Goal: Information Seeking & Learning: Learn about a topic

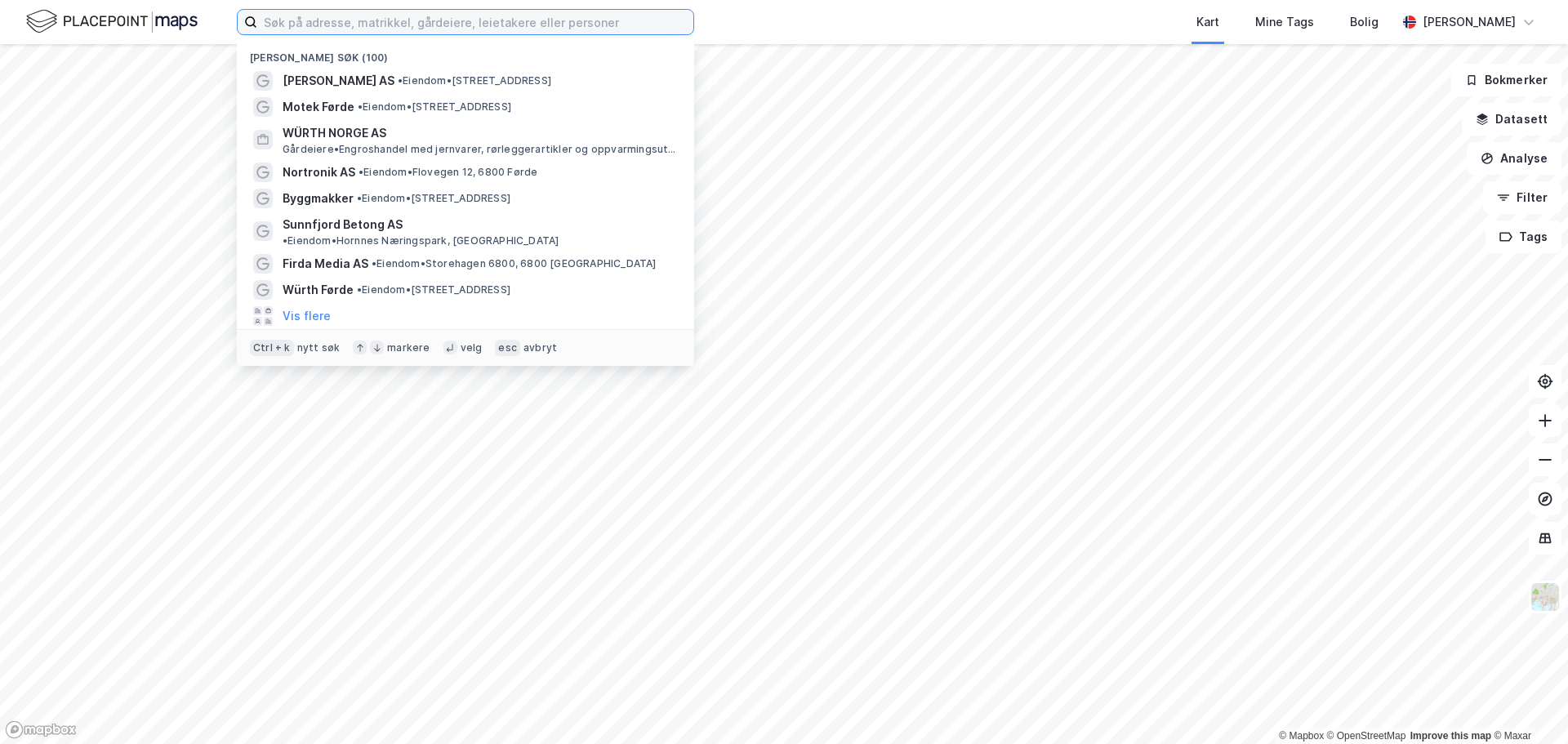
click at [455, 20] on input at bounding box center [475, 22] width 437 height 25
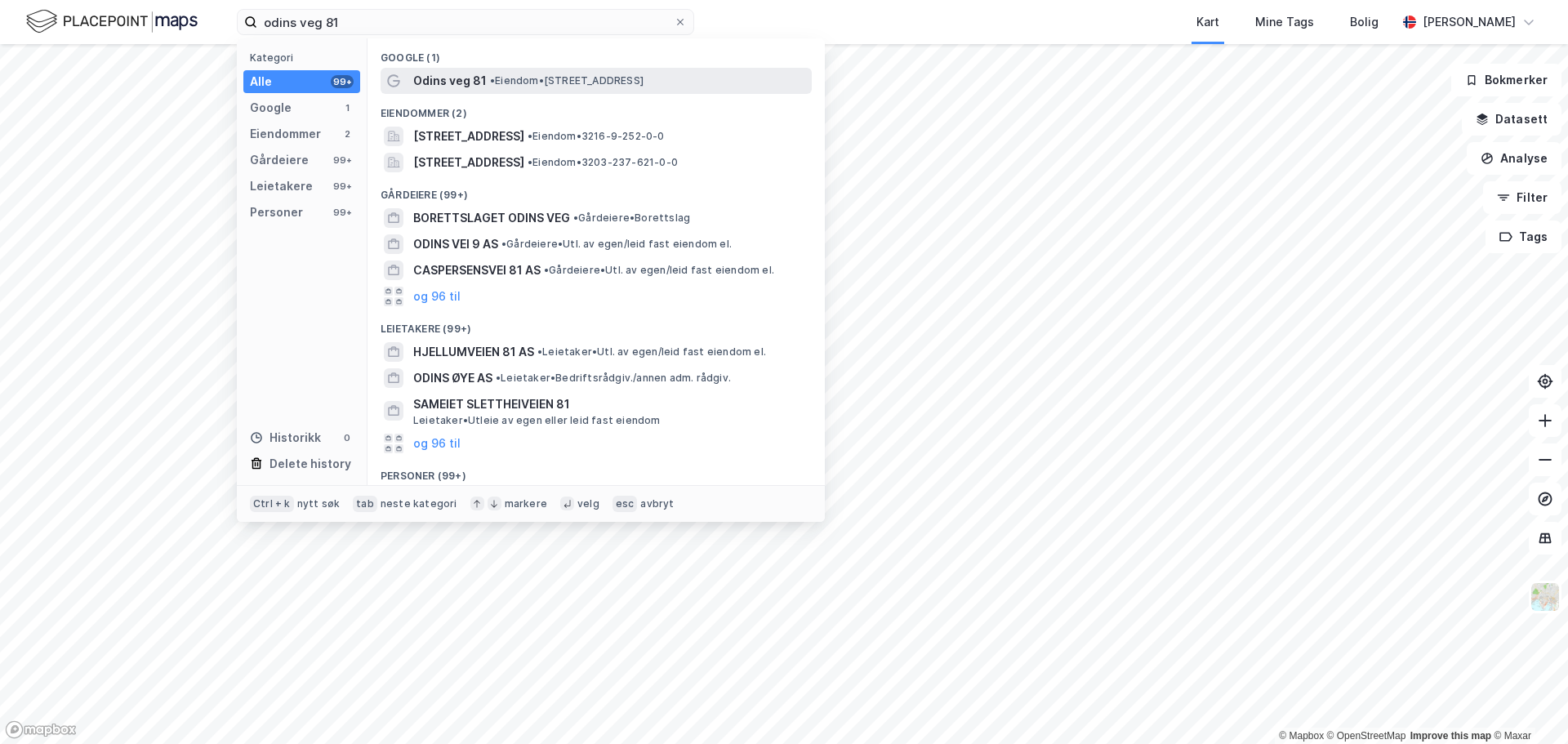
click at [468, 81] on span "Odins veg 81" at bounding box center [450, 80] width 74 height 20
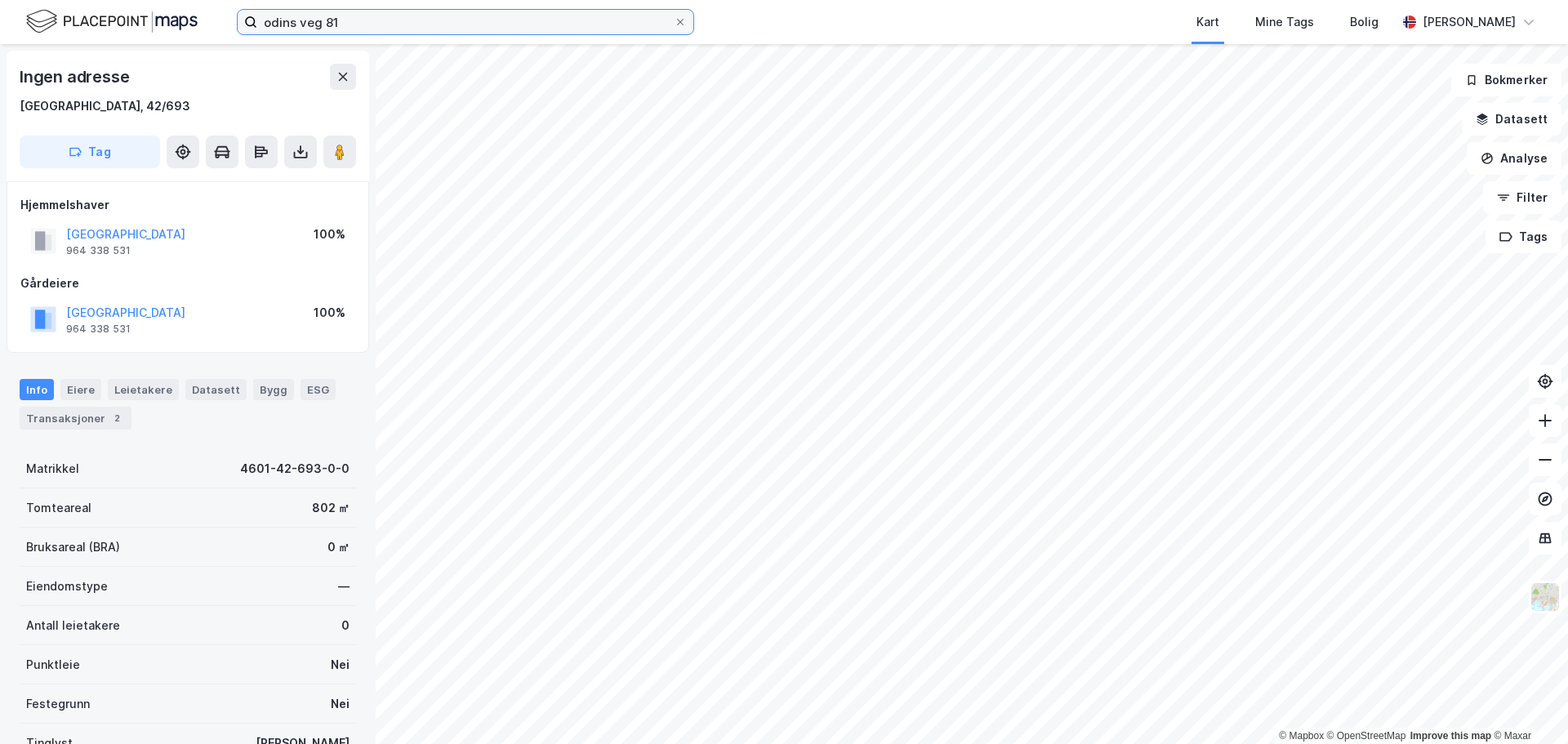
click at [353, 30] on input "odins veg 81" at bounding box center [465, 22] width 417 height 25
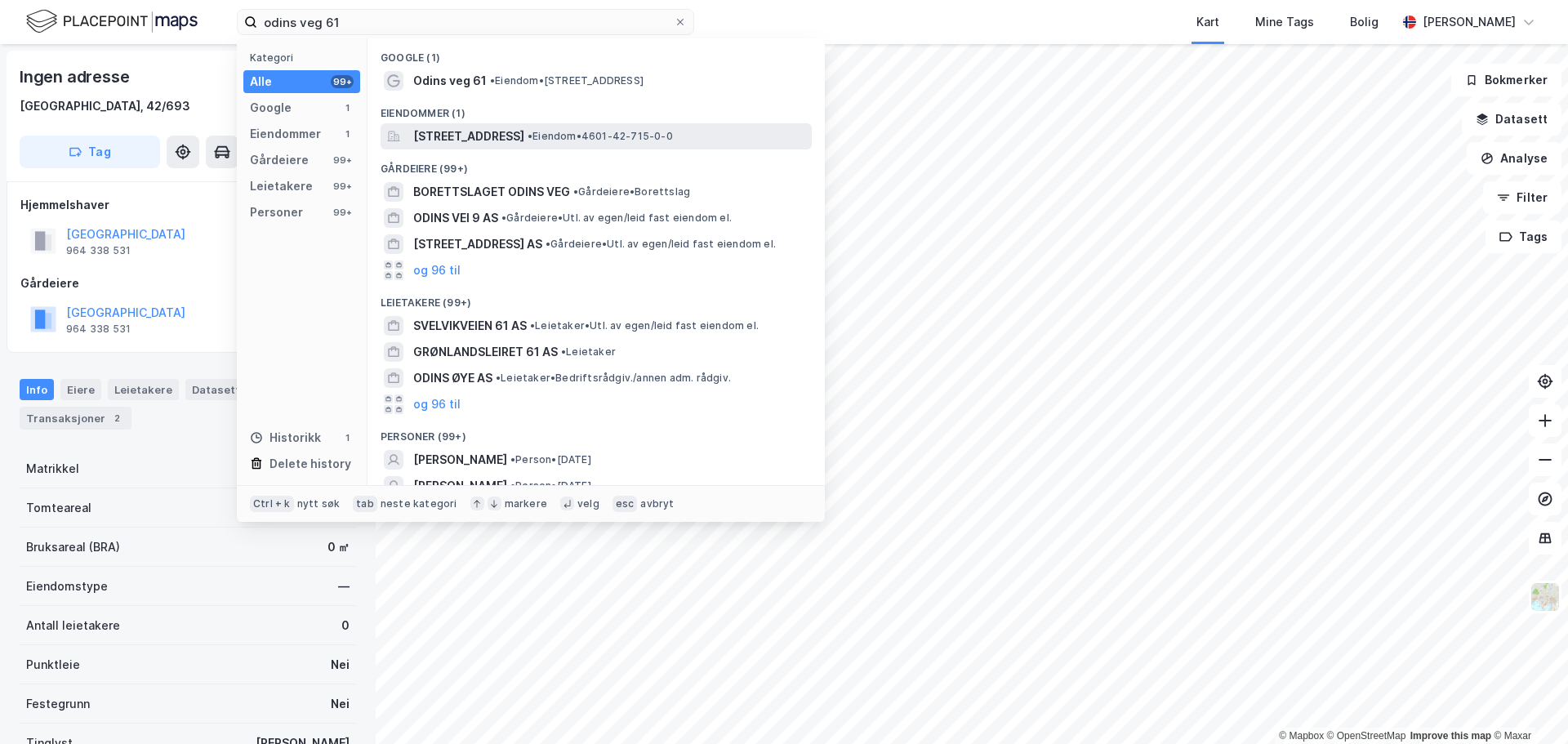
click at [479, 132] on span "[STREET_ADDRESS]" at bounding box center [469, 137] width 111 height 20
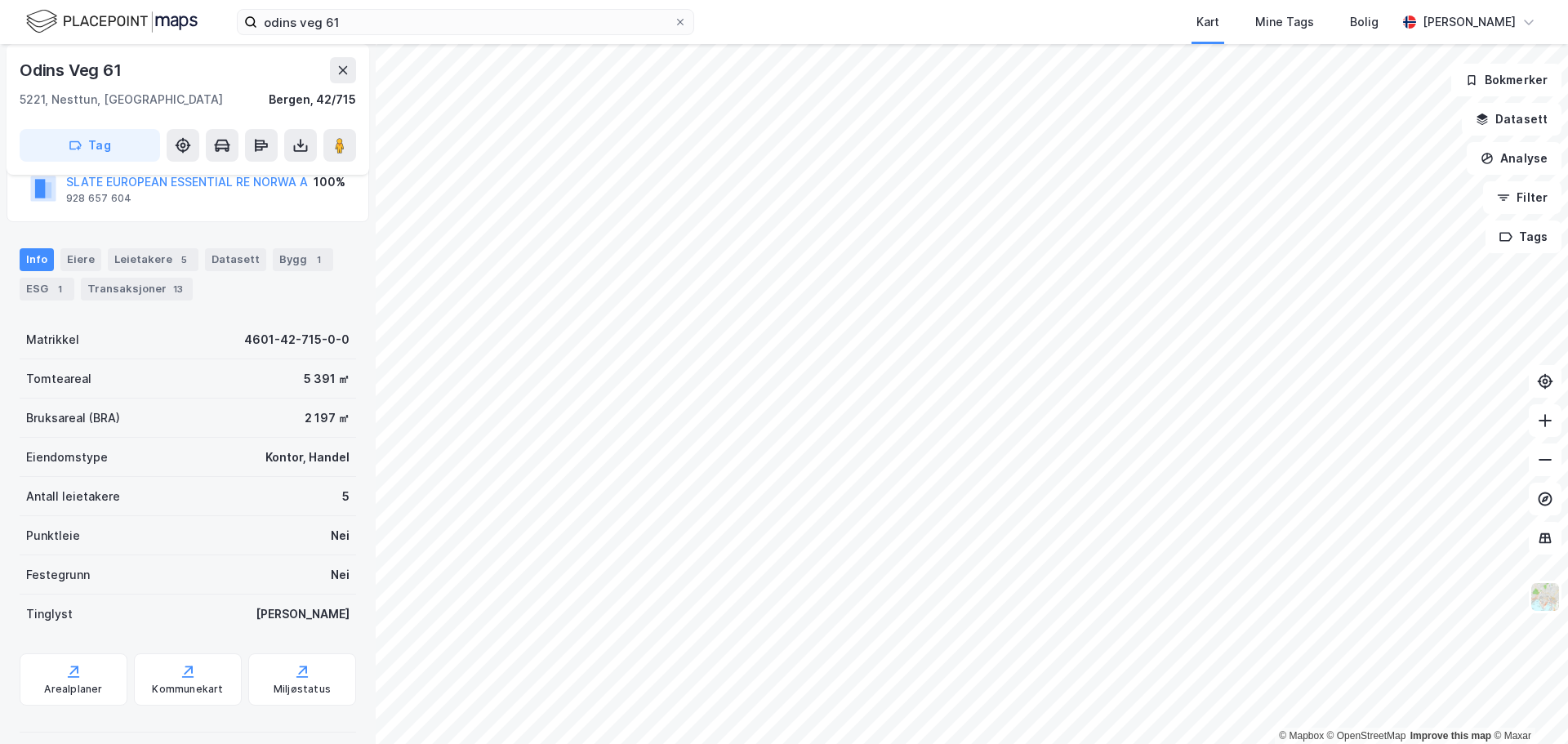
scroll to position [145, 0]
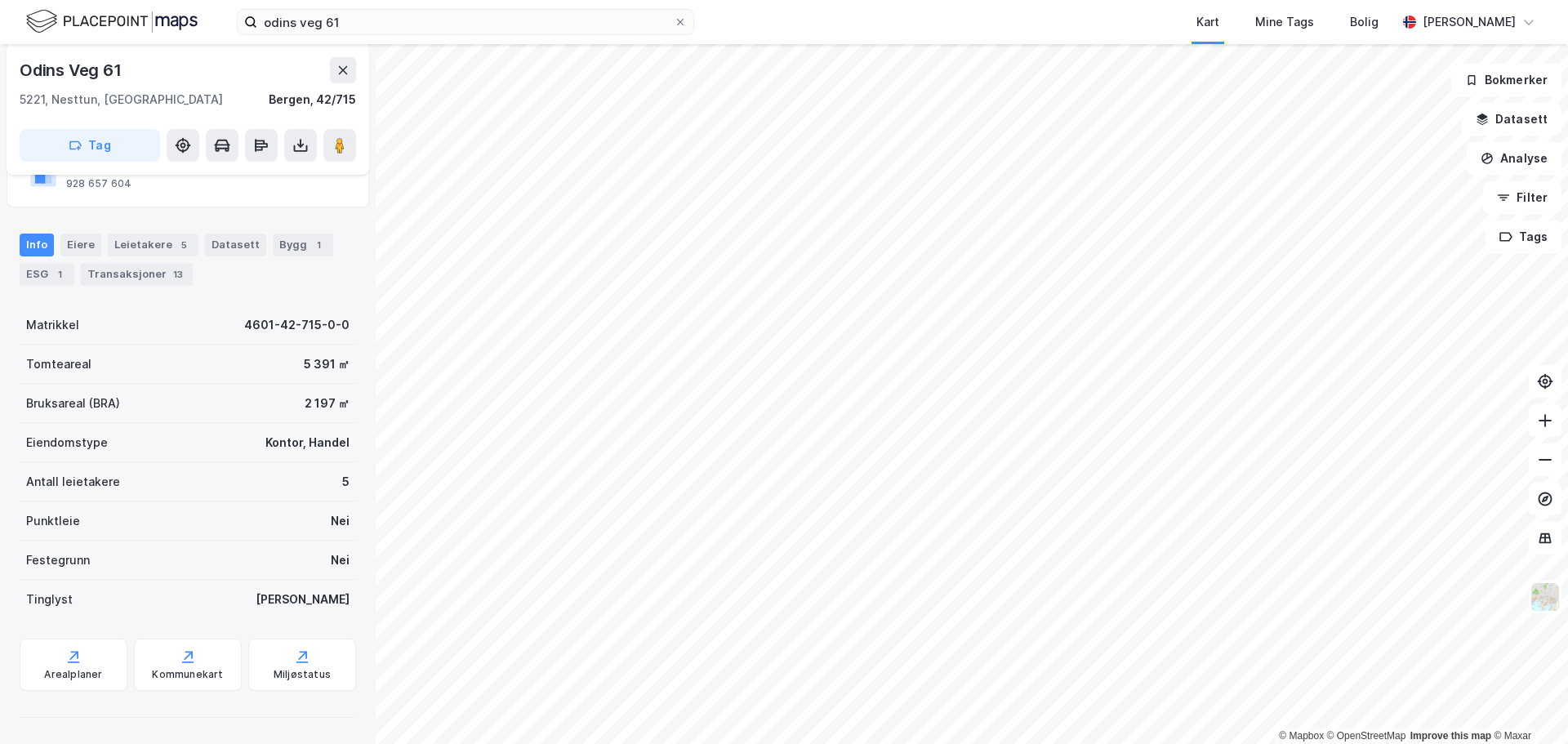
click at [173, 257] on div "Info [PERSON_NAME] 5 Datasett Bygg 1 ESG 1 Transaksjoner 13" at bounding box center [188, 260] width 336 height 53
click at [172, 256] on div "Info [PERSON_NAME] 5 Datasett Bygg 1 ESG 1 Transaksjoner 13" at bounding box center [188, 260] width 336 height 53
click at [161, 244] on div "Leietakere 5" at bounding box center [153, 245] width 91 height 23
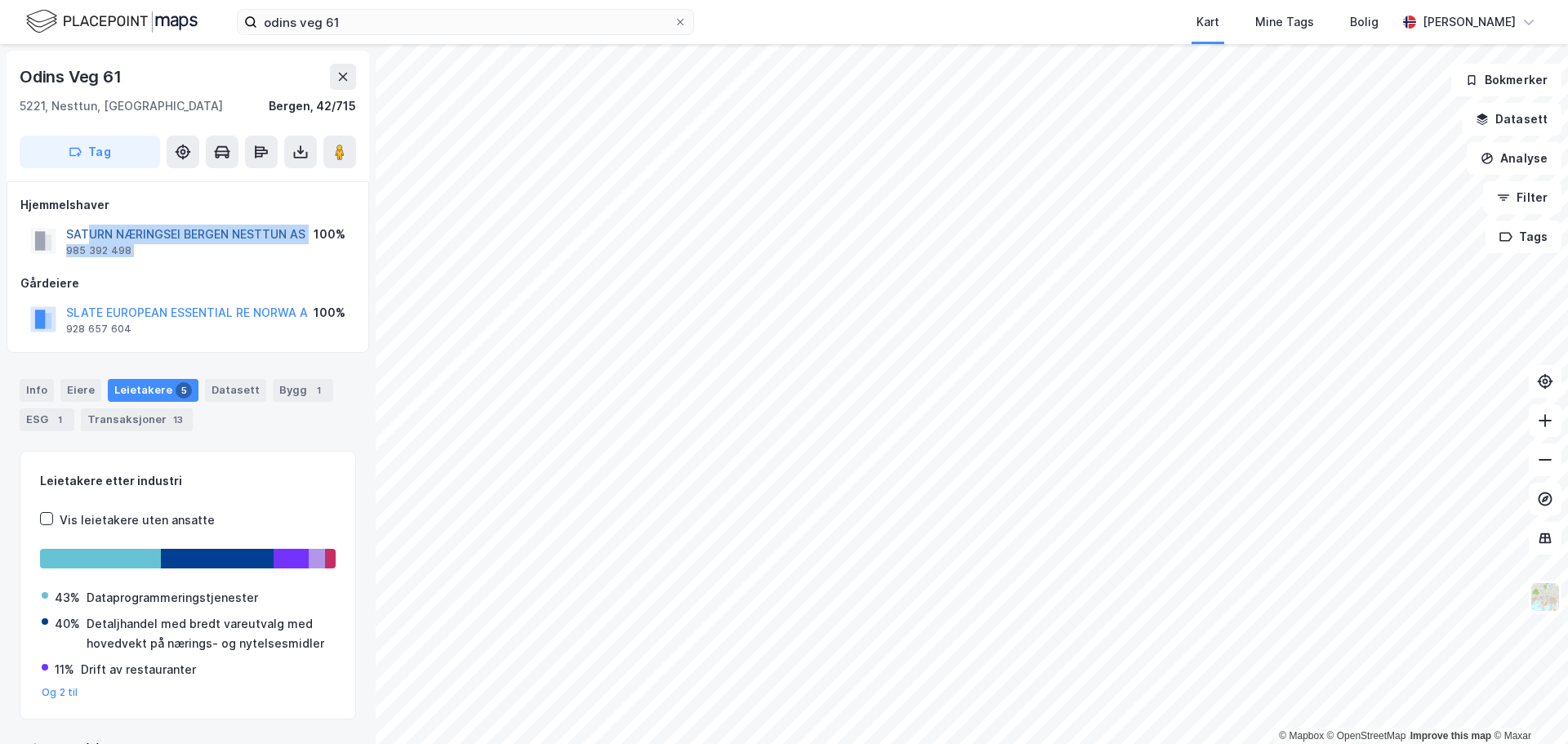
drag, startPoint x: 313, startPoint y: 235, endPoint x: 88, endPoint y: 237, distance: 225.0
click at [88, 237] on div "SATURN NÆRINGSEI [GEOGRAPHIC_DATA] AS 985 392 498 100%" at bounding box center [187, 241] width 335 height 39
click at [183, 251] on div "SATURN NÆRINGSEI [GEOGRAPHIC_DATA] AS 985 392 498" at bounding box center [185, 241] width 239 height 32
drag, startPoint x: 307, startPoint y: 233, endPoint x: 69, endPoint y: 228, distance: 238.1
click at [69, 228] on div "SATURN NÆRINGSEI [GEOGRAPHIC_DATA] AS 985 392 498 100%" at bounding box center [187, 241] width 335 height 39
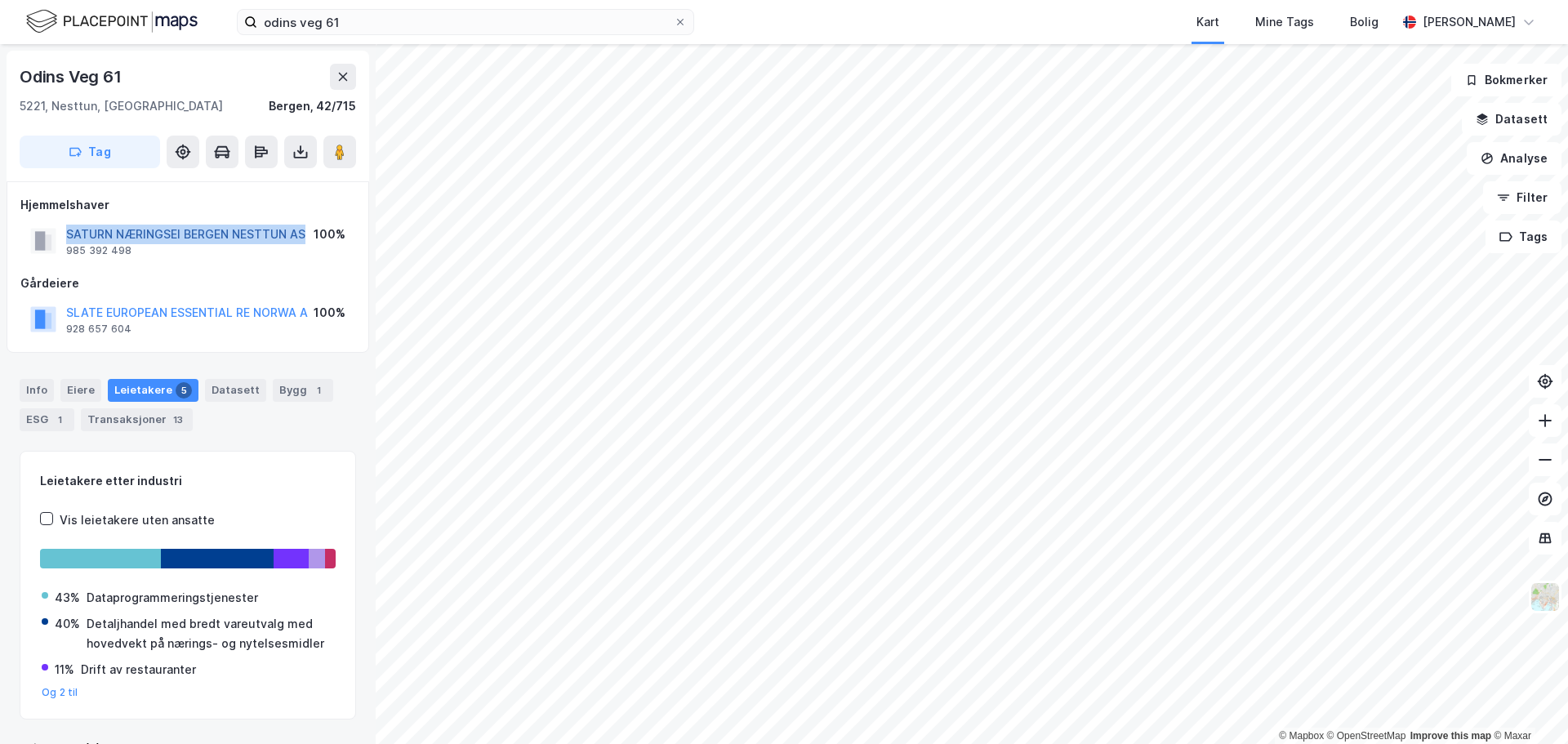
copy button "SATURN NÆRINGSEI BERGEN NESTTUN AS"
click at [236, 284] on div "Gårdeiere" at bounding box center [187, 283] width 335 height 20
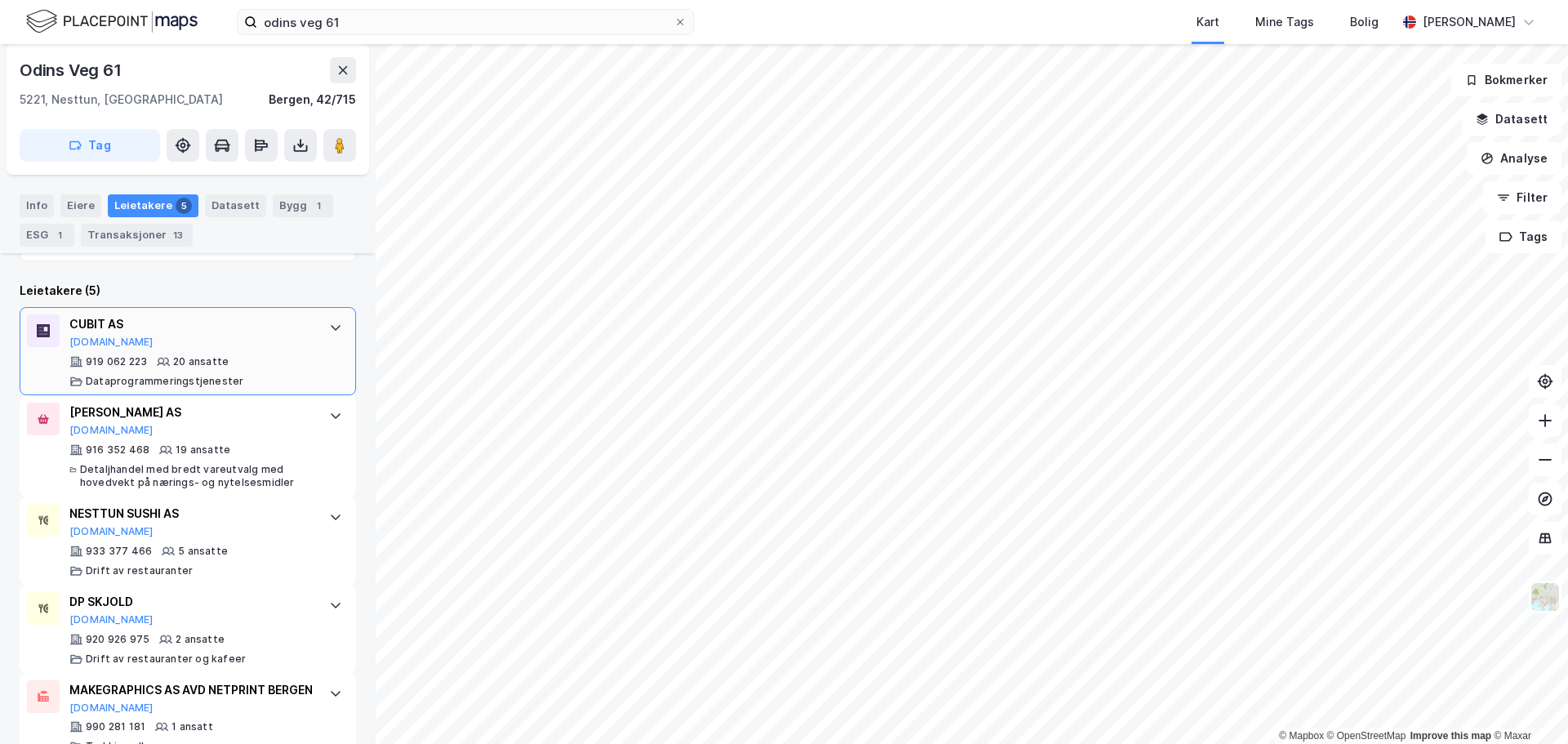
scroll to position [515, 0]
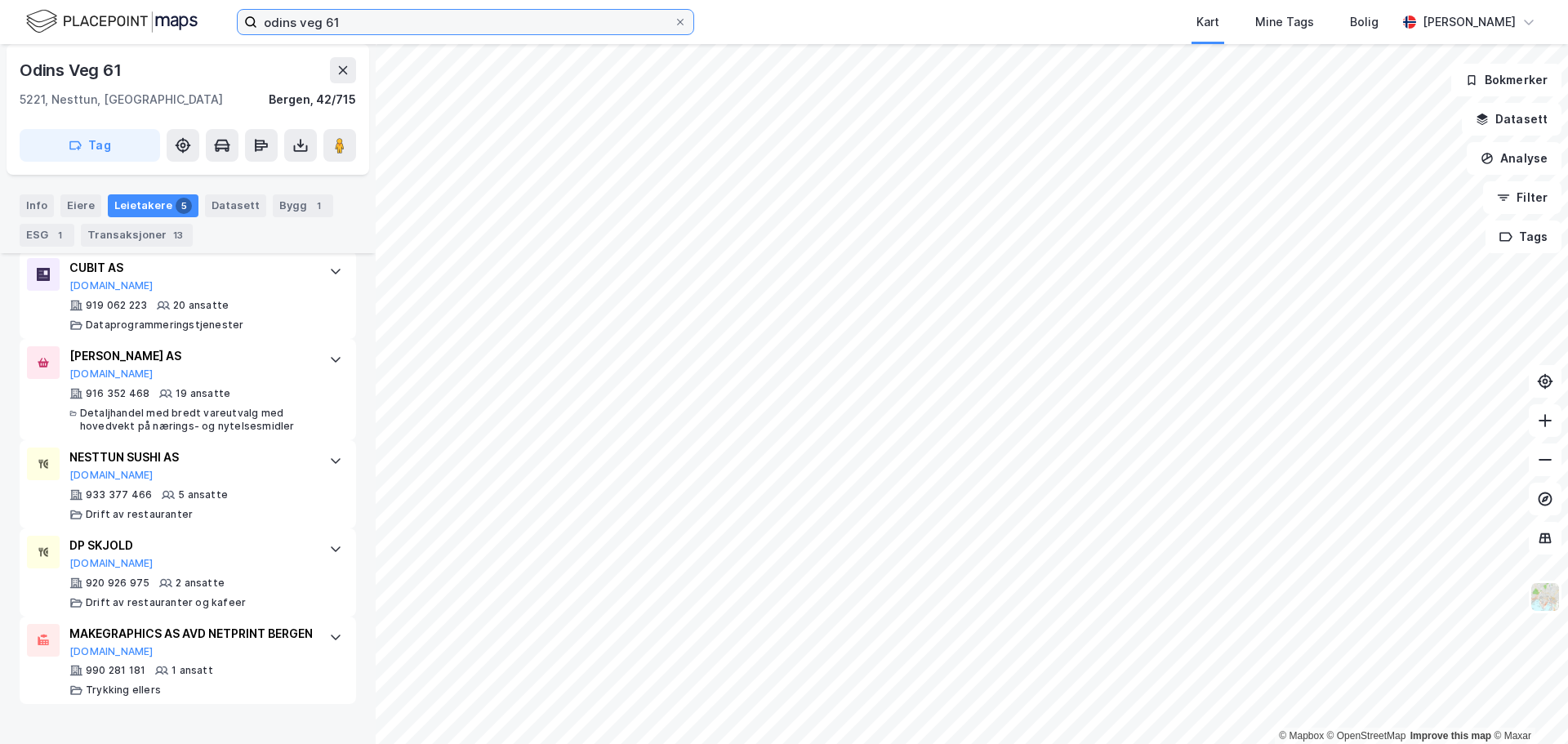
click at [530, 14] on input "odins veg 61" at bounding box center [465, 22] width 417 height 25
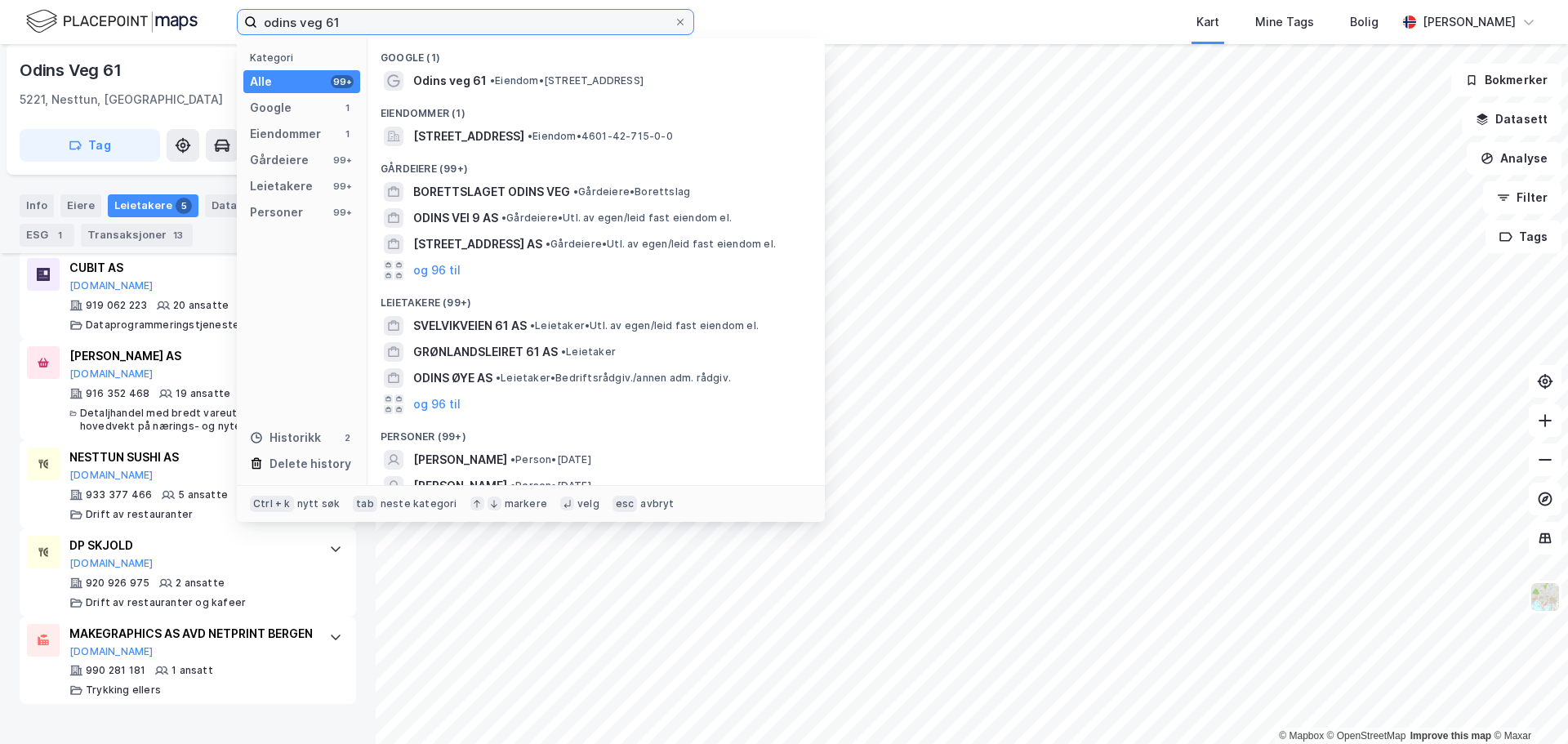
click at [530, 14] on input "odins veg 61" at bounding box center [465, 22] width 417 height 25
paste input "[STREET_ADDRESS]"
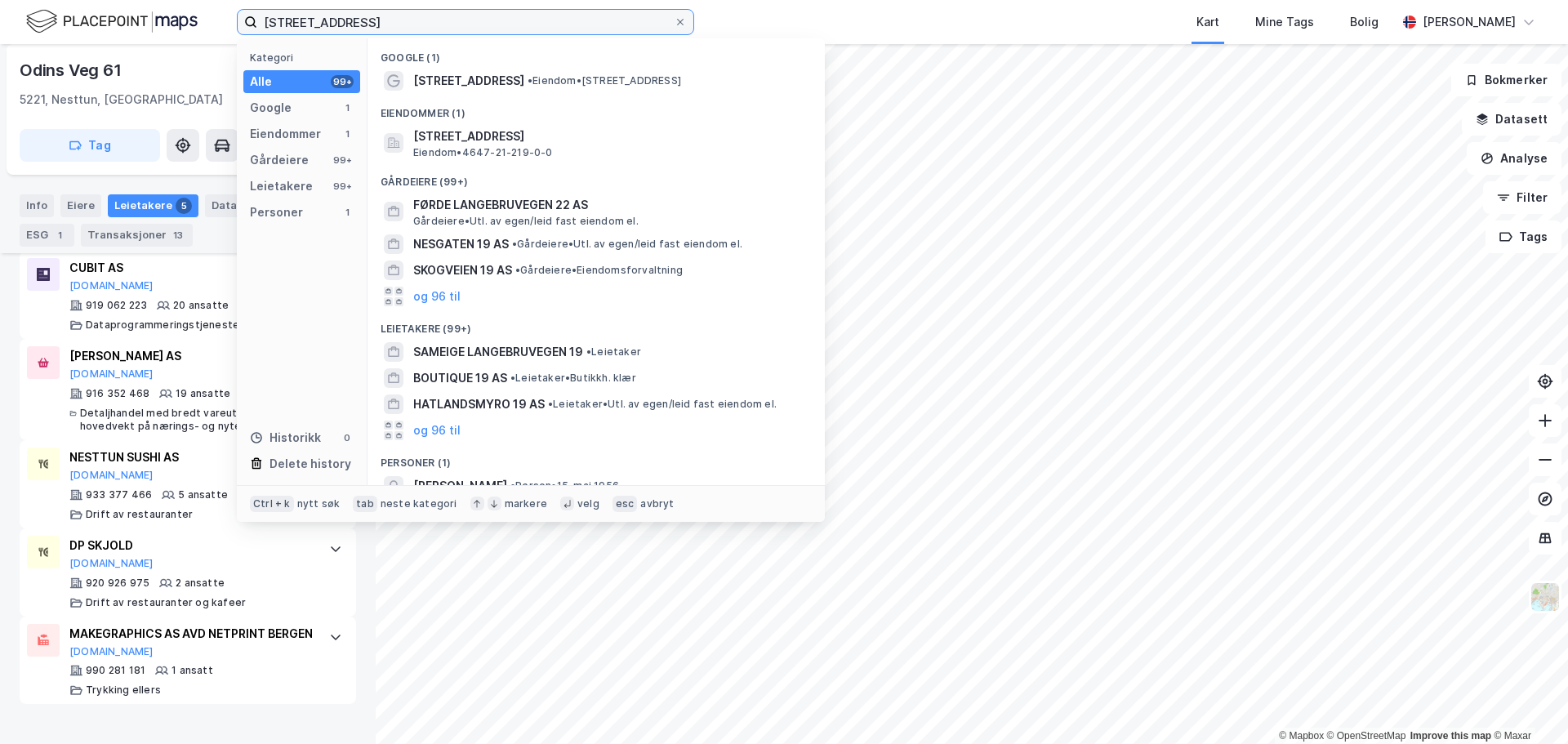
type input "[STREET_ADDRESS]"
click at [445, 77] on span "[STREET_ADDRESS]" at bounding box center [469, 80] width 111 height 20
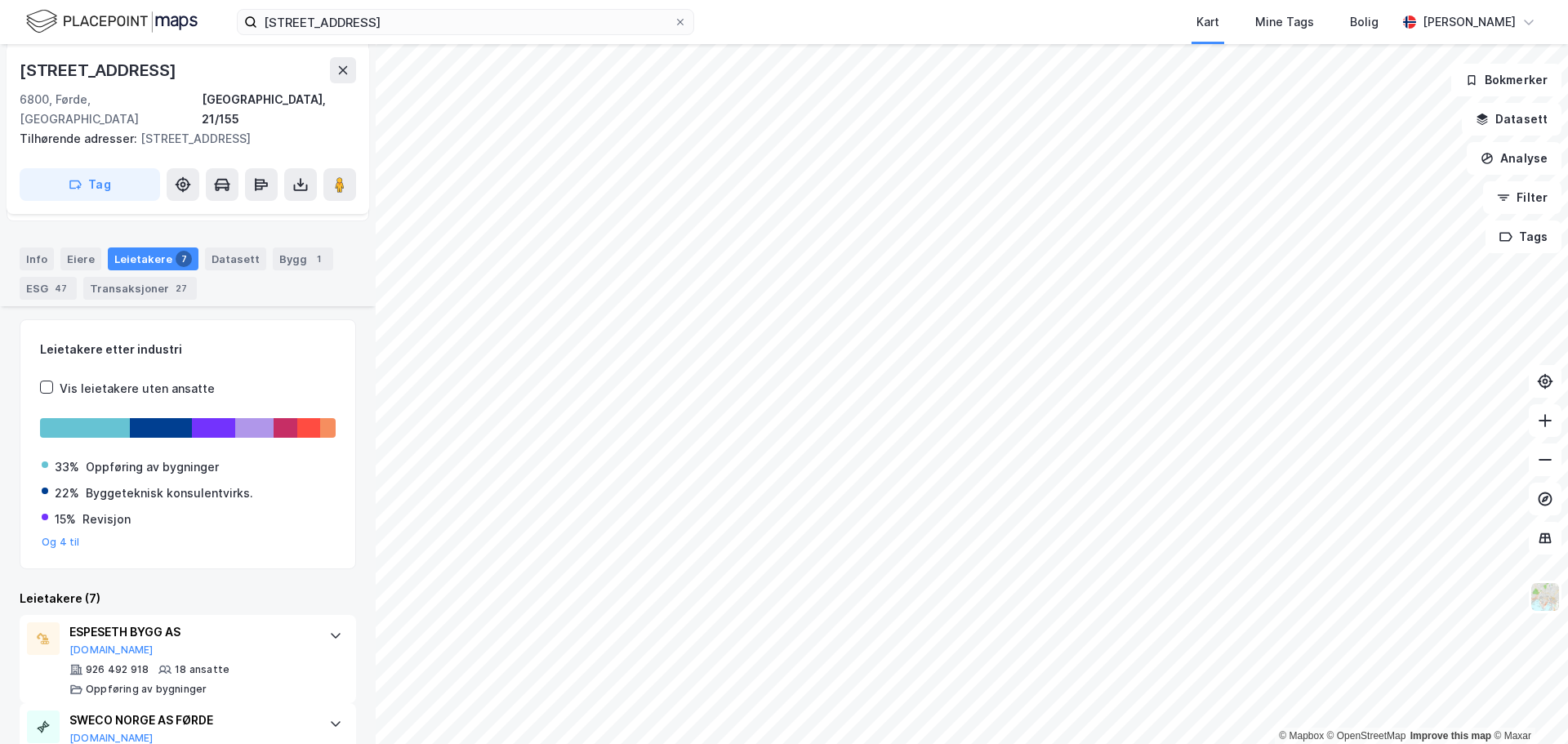
scroll to position [354, 0]
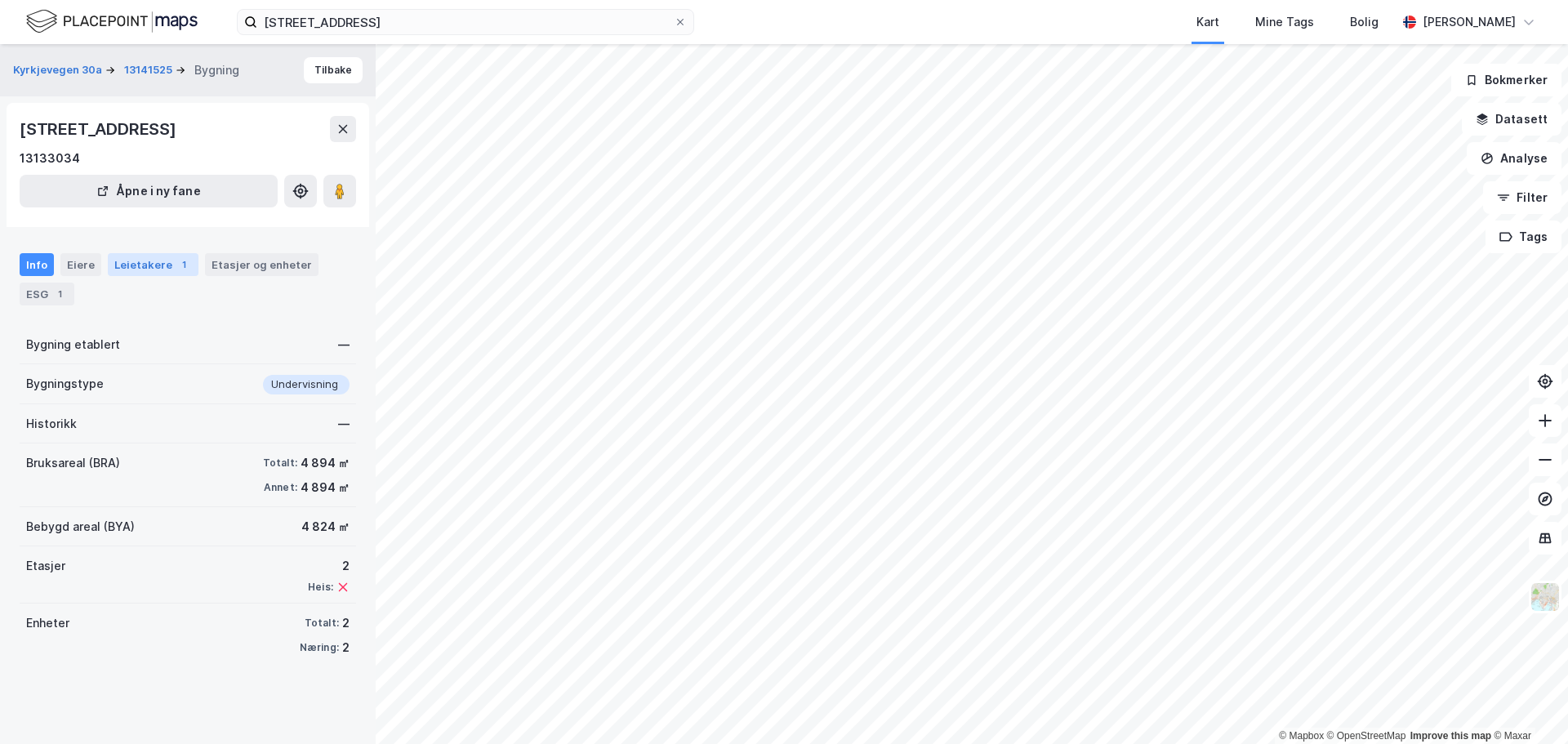
click at [166, 272] on div "Leietakere 1" at bounding box center [153, 265] width 91 height 23
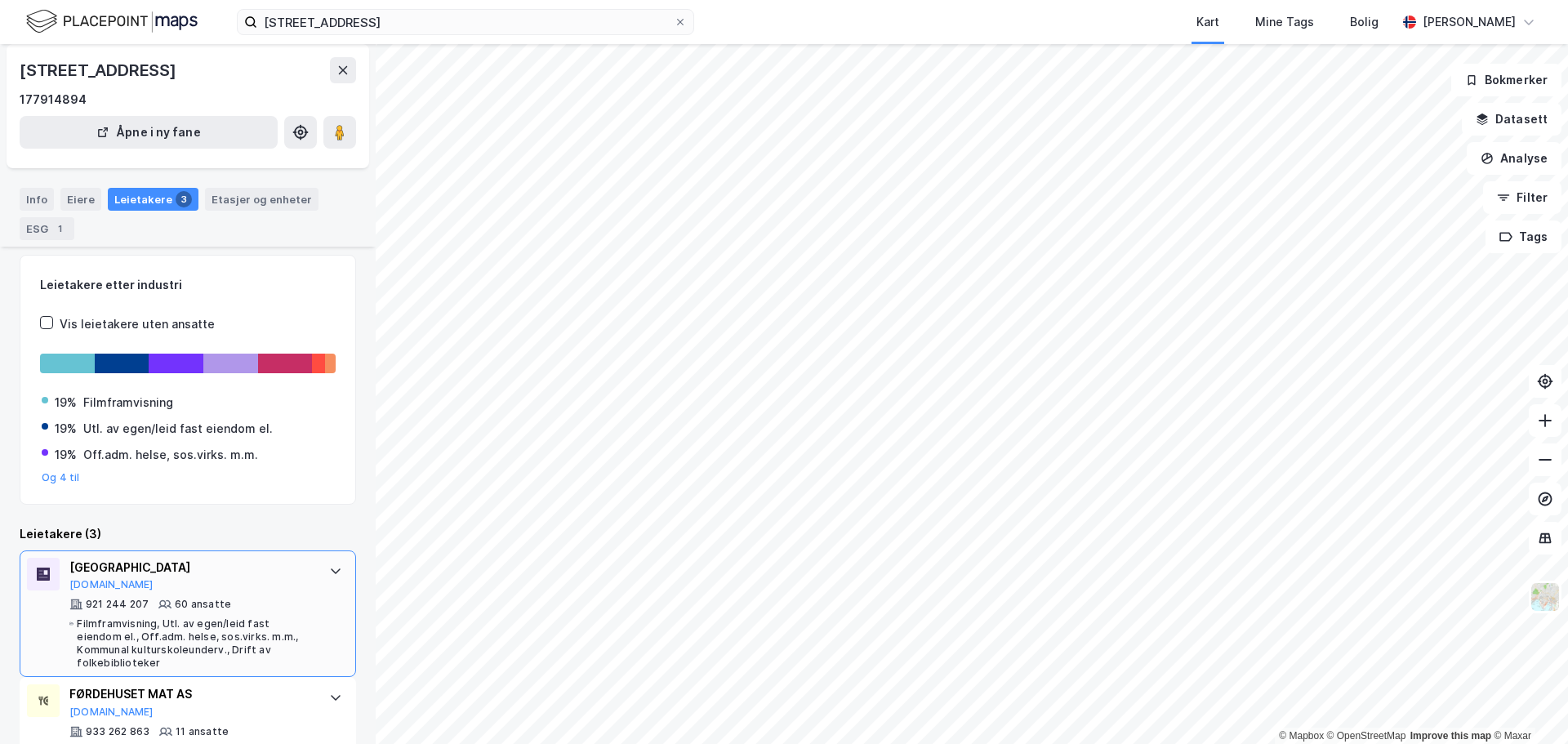
scroll to position [220, 0]
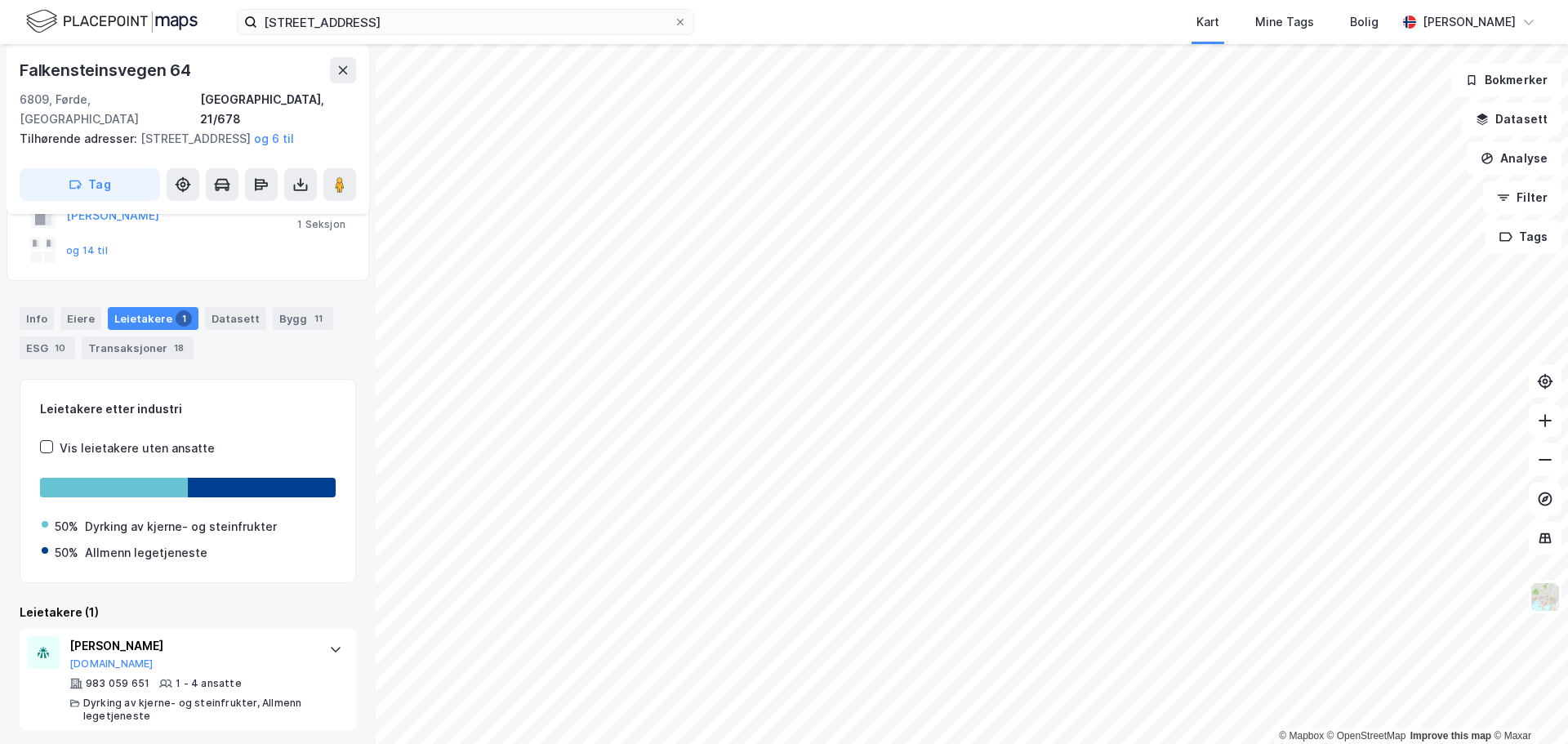
scroll to position [149, 0]
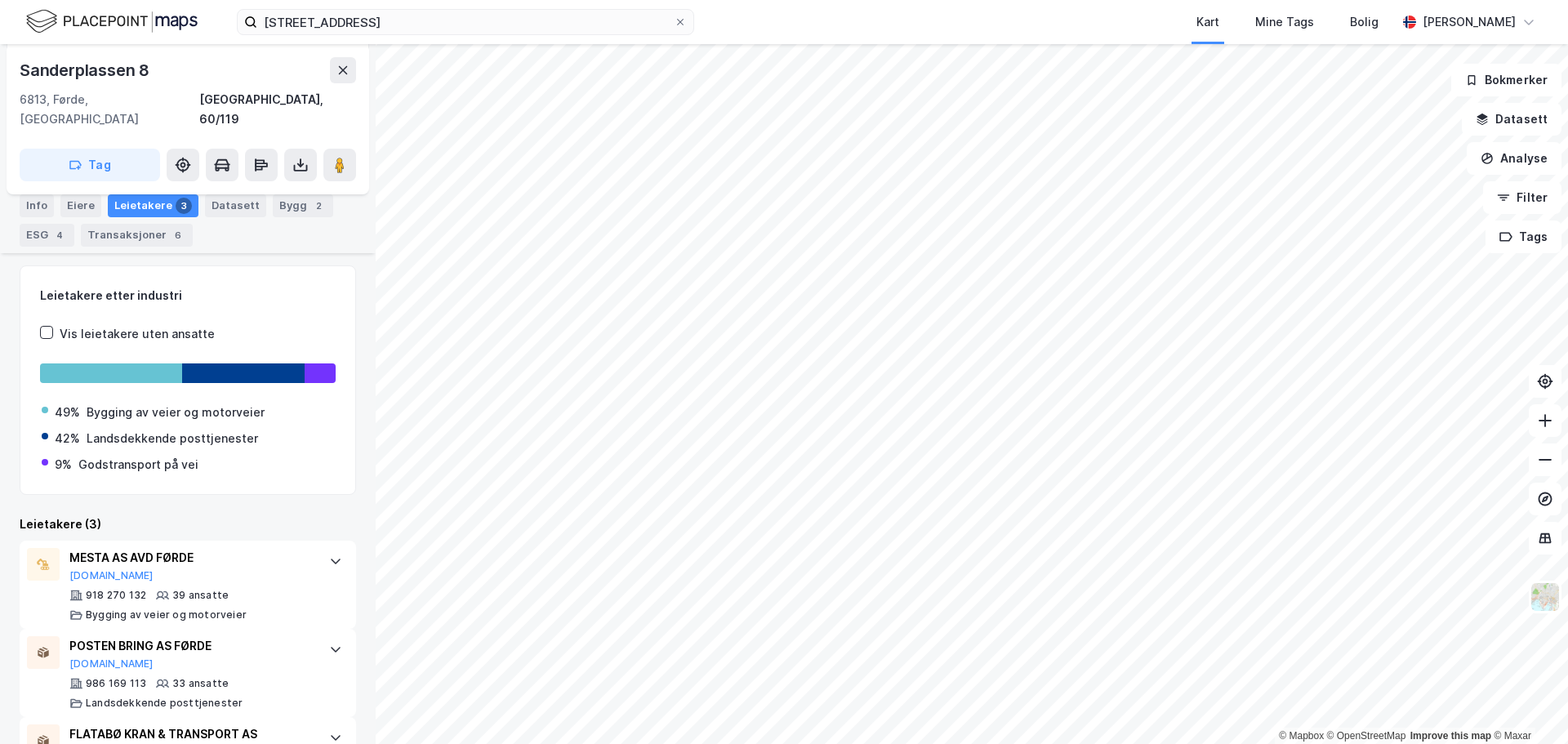
scroll to position [246, 0]
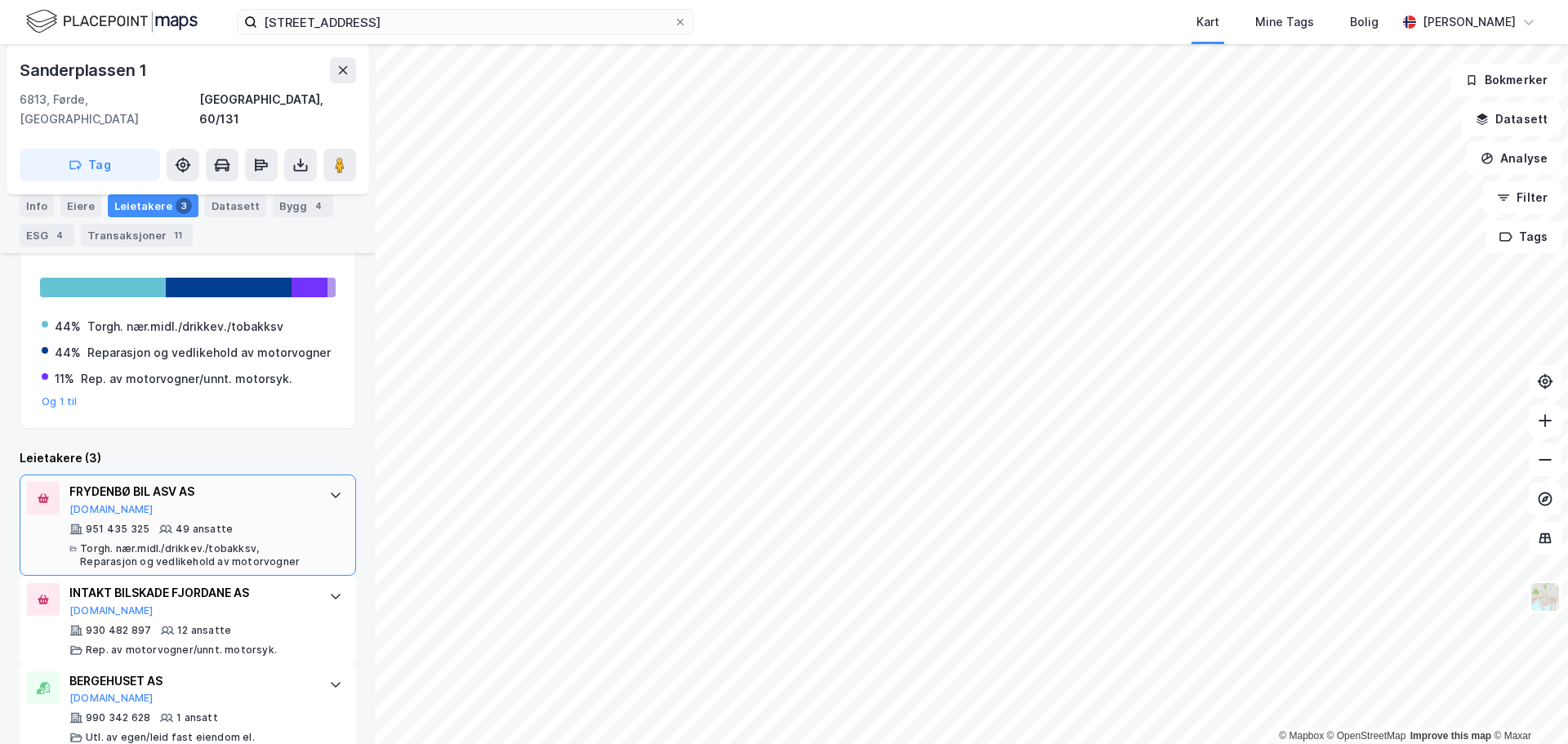
scroll to position [583, 0]
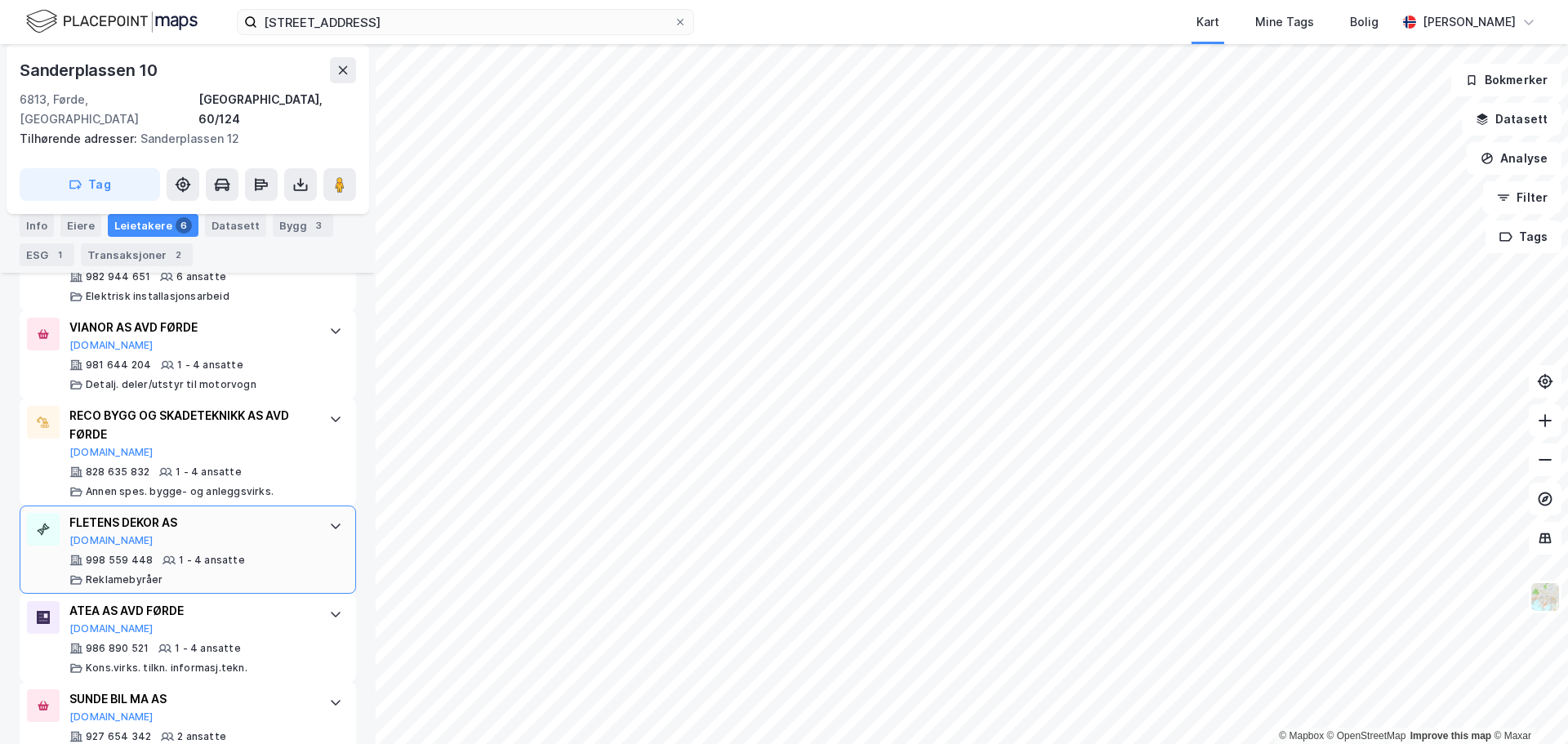
scroll to position [701, 0]
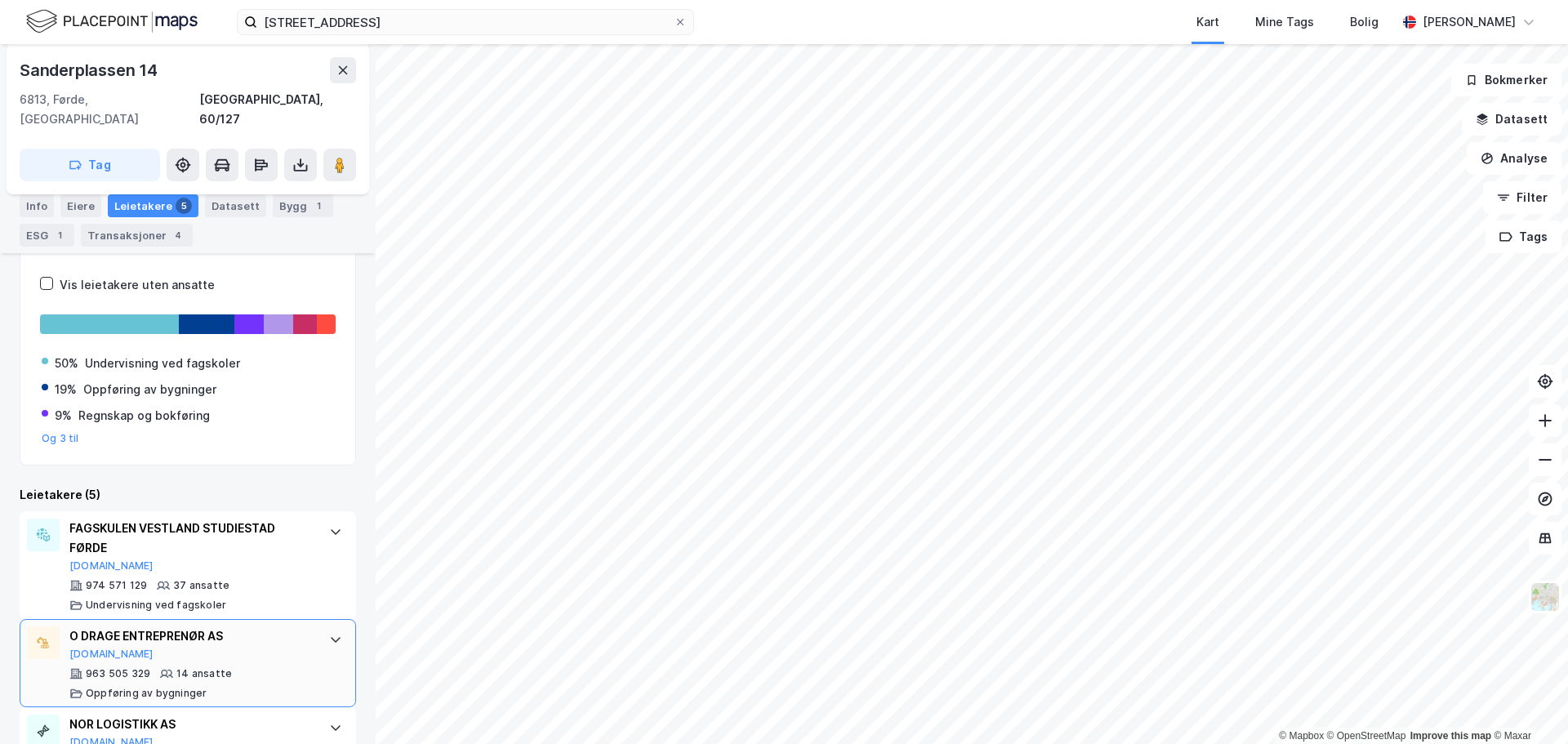
scroll to position [387, 0]
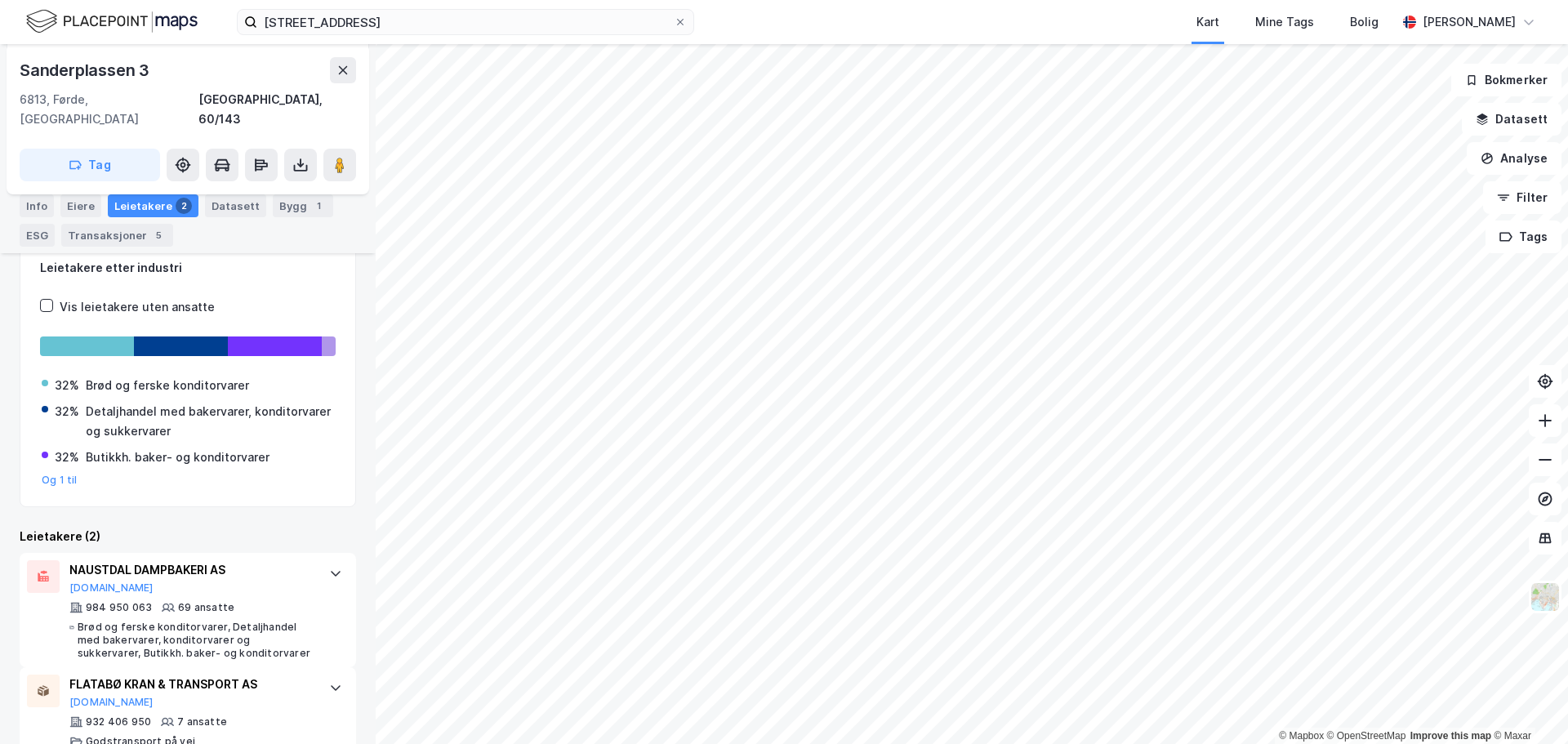
scroll to position [283, 0]
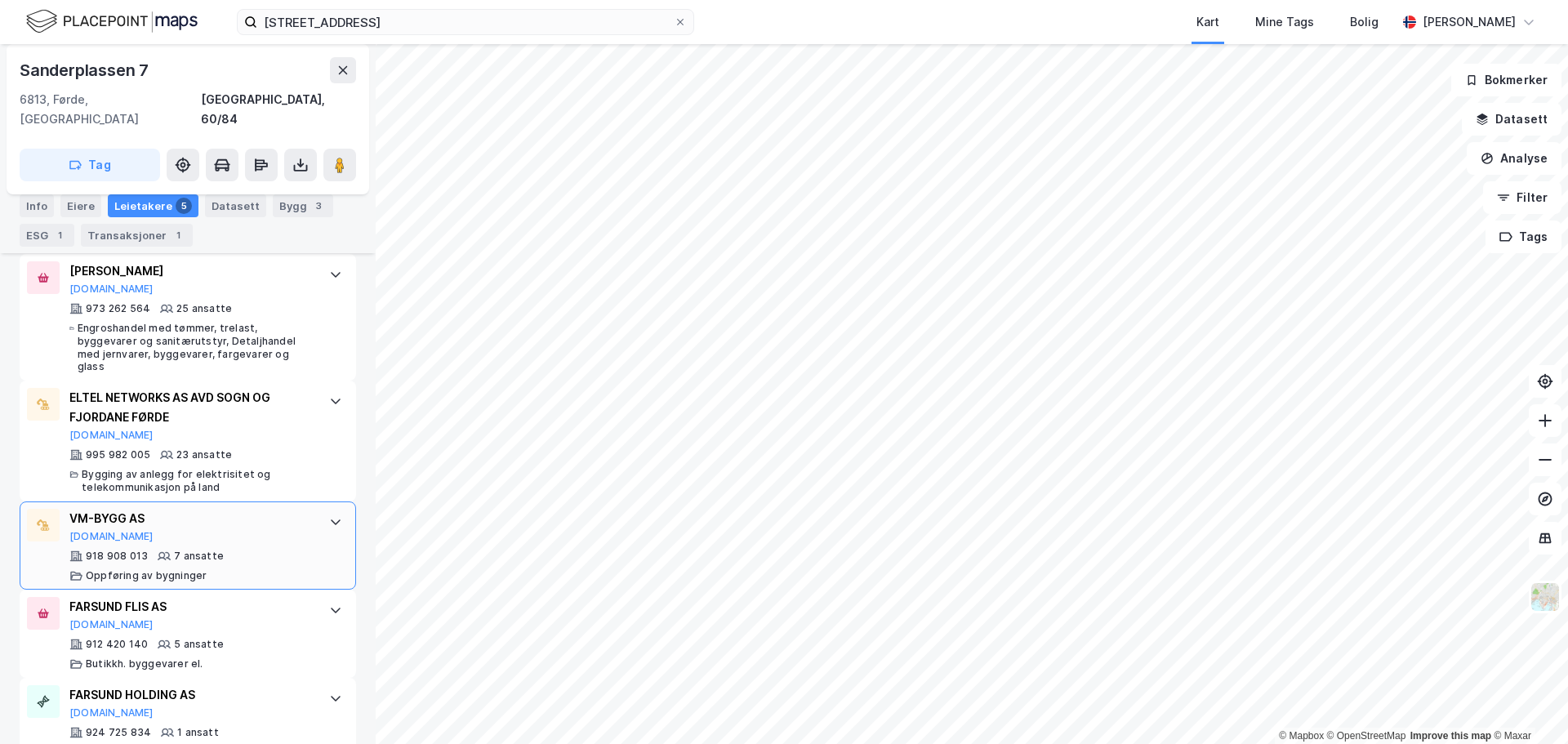
scroll to position [671, 0]
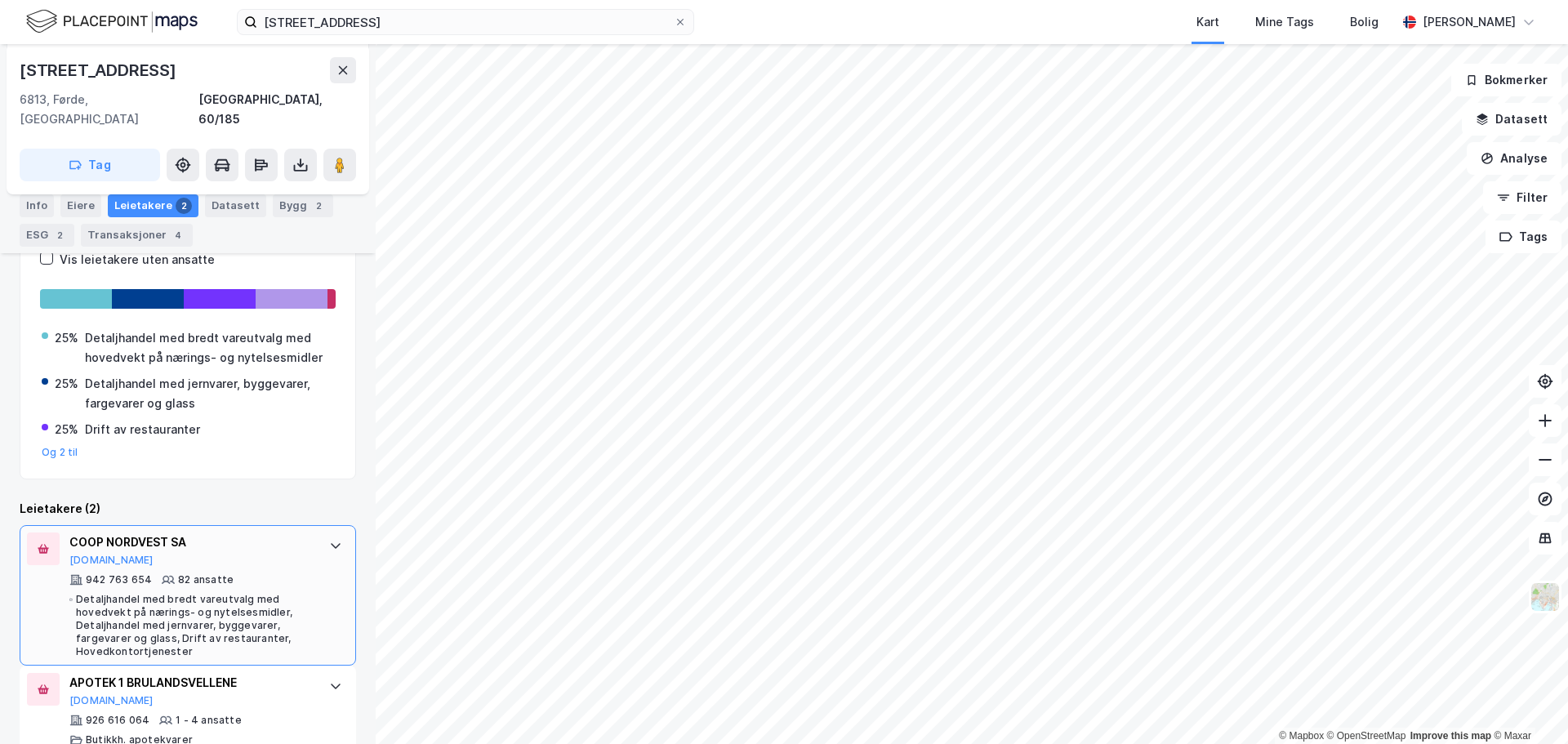
scroll to position [289, 0]
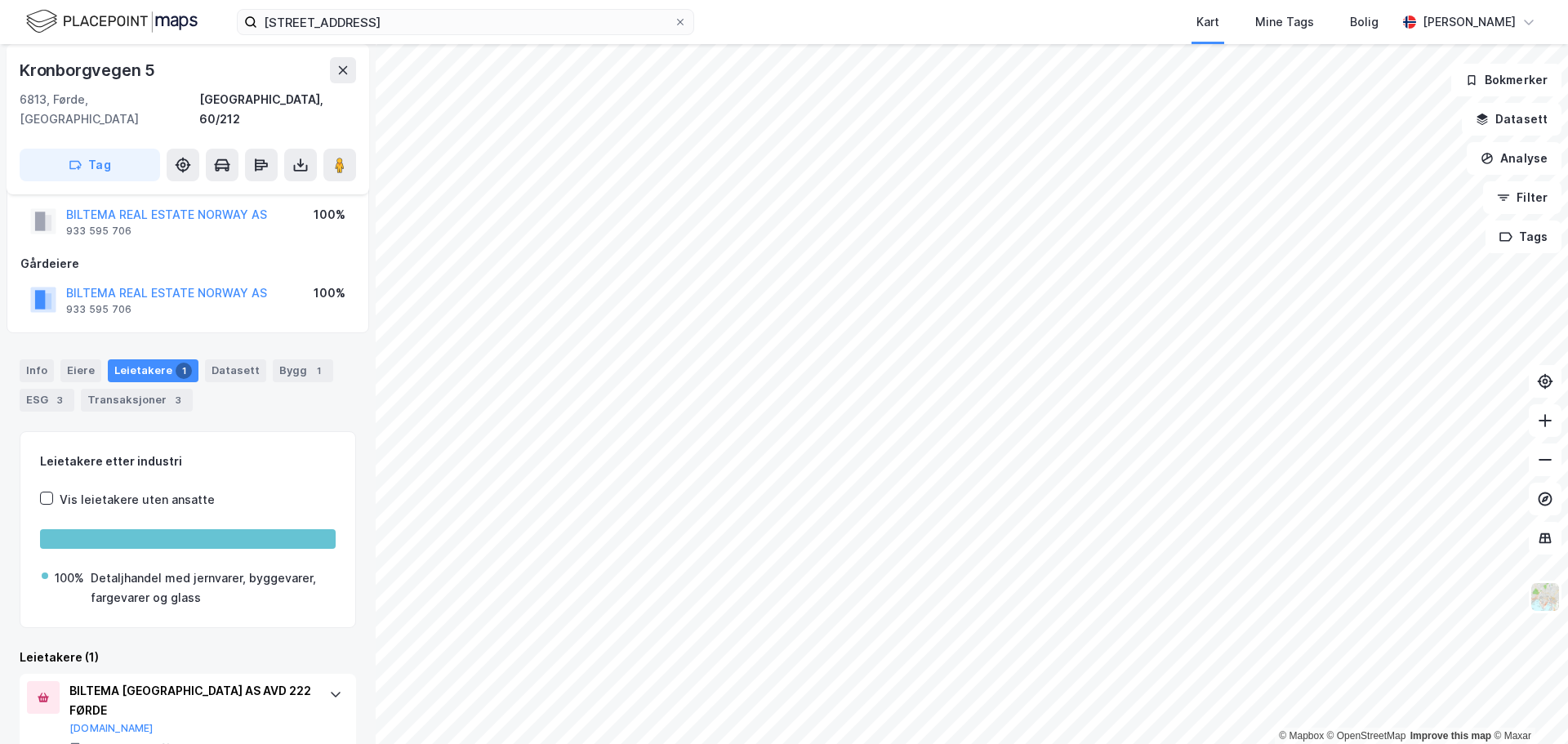
scroll to position [71, 0]
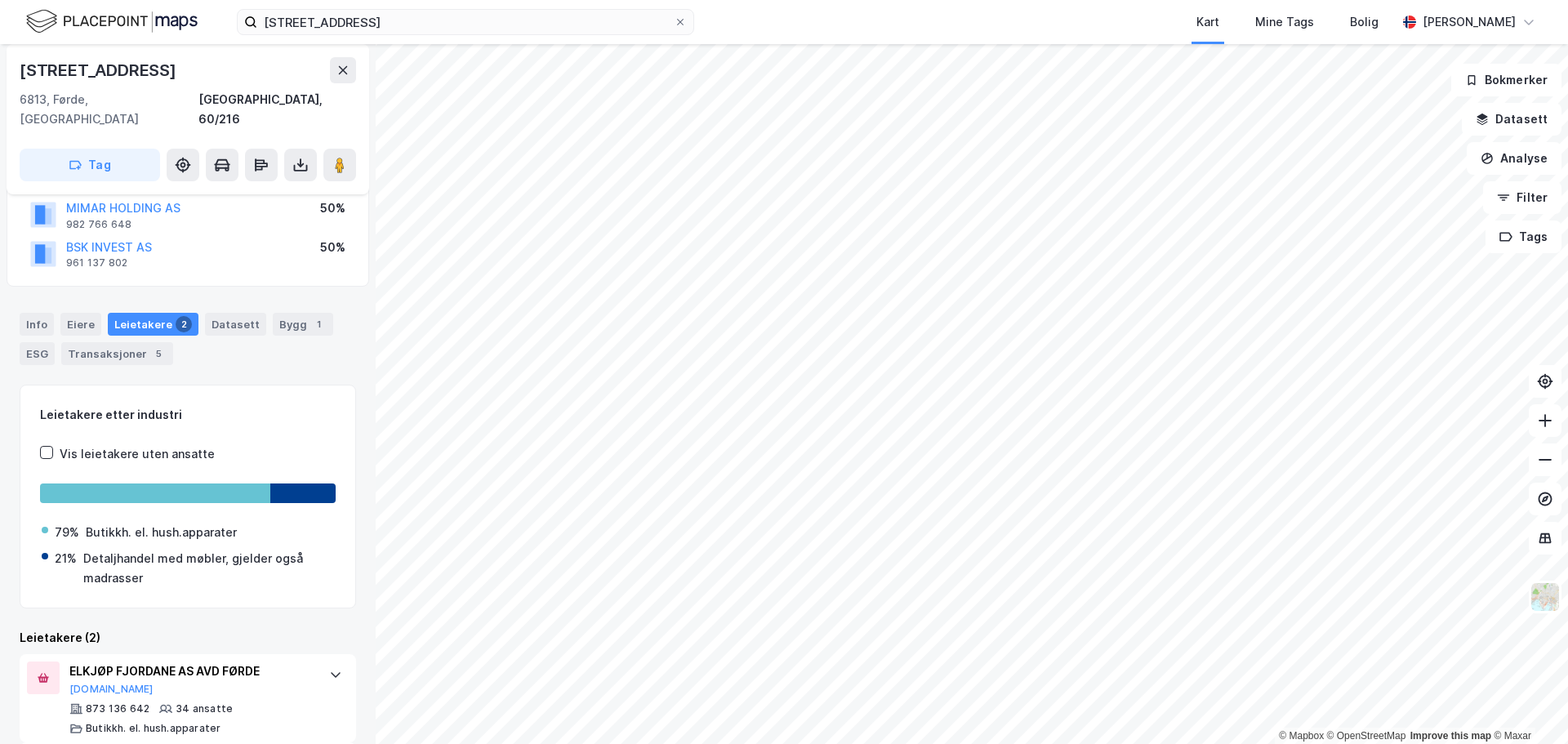
scroll to position [223, 0]
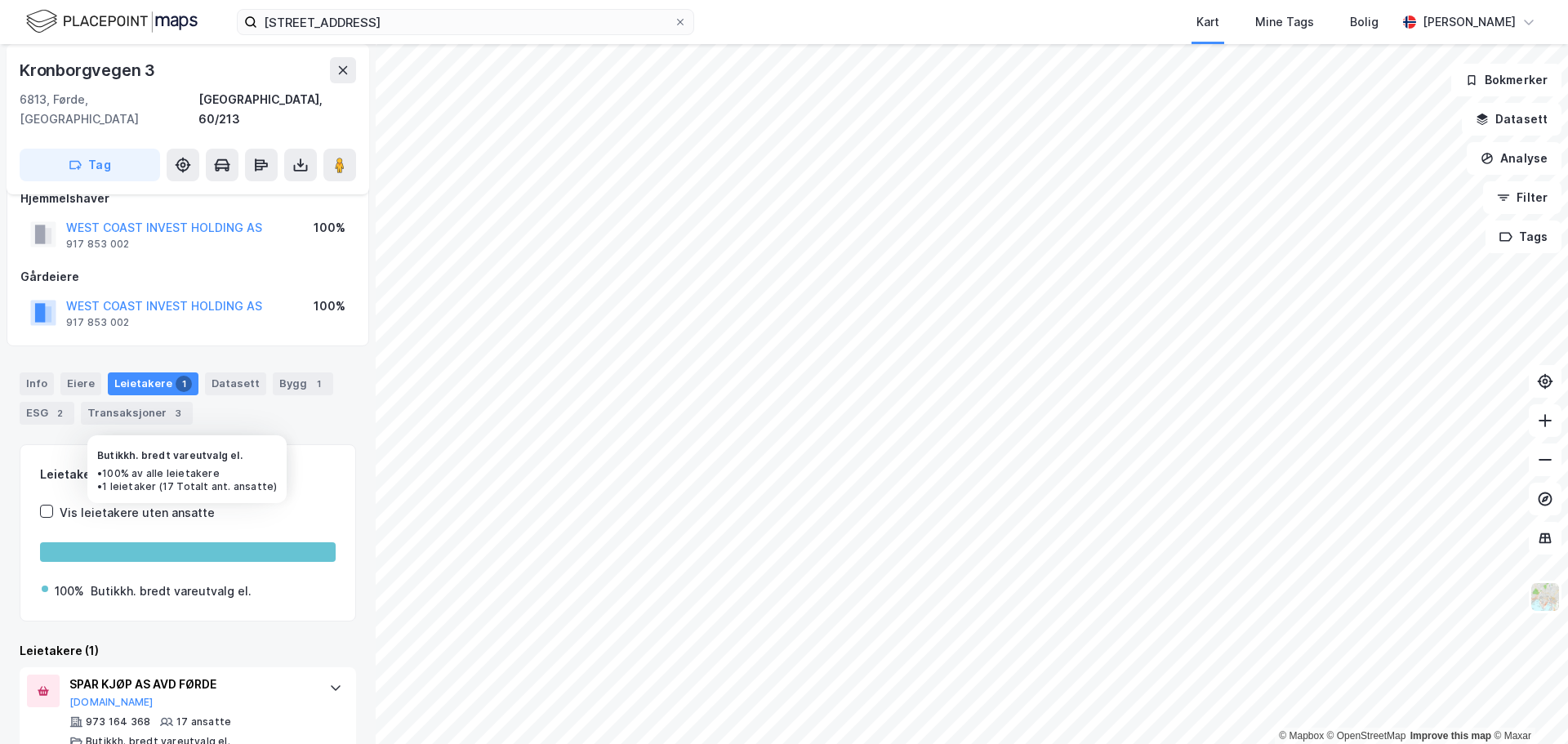
scroll to position [37, 0]
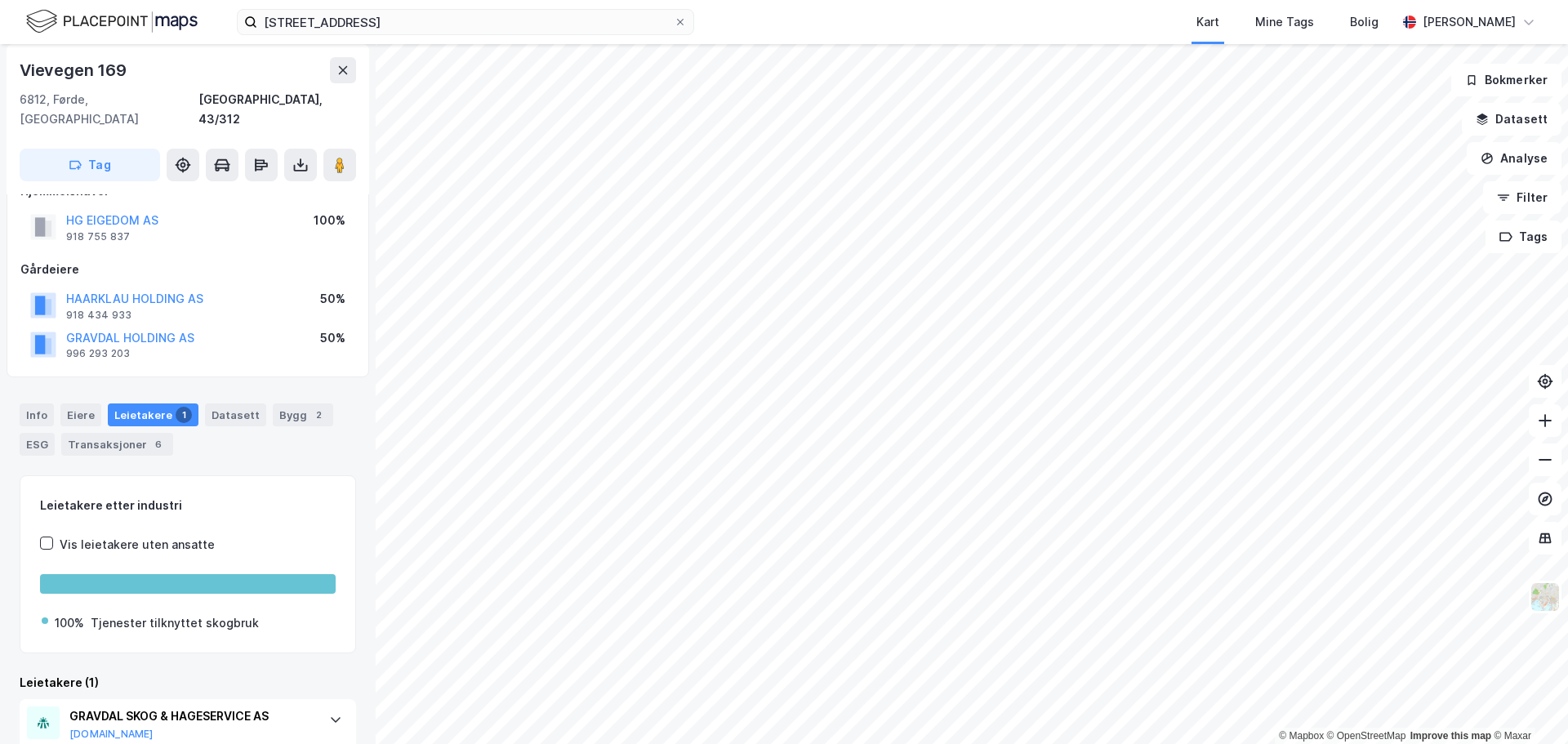
scroll to position [76, 0]
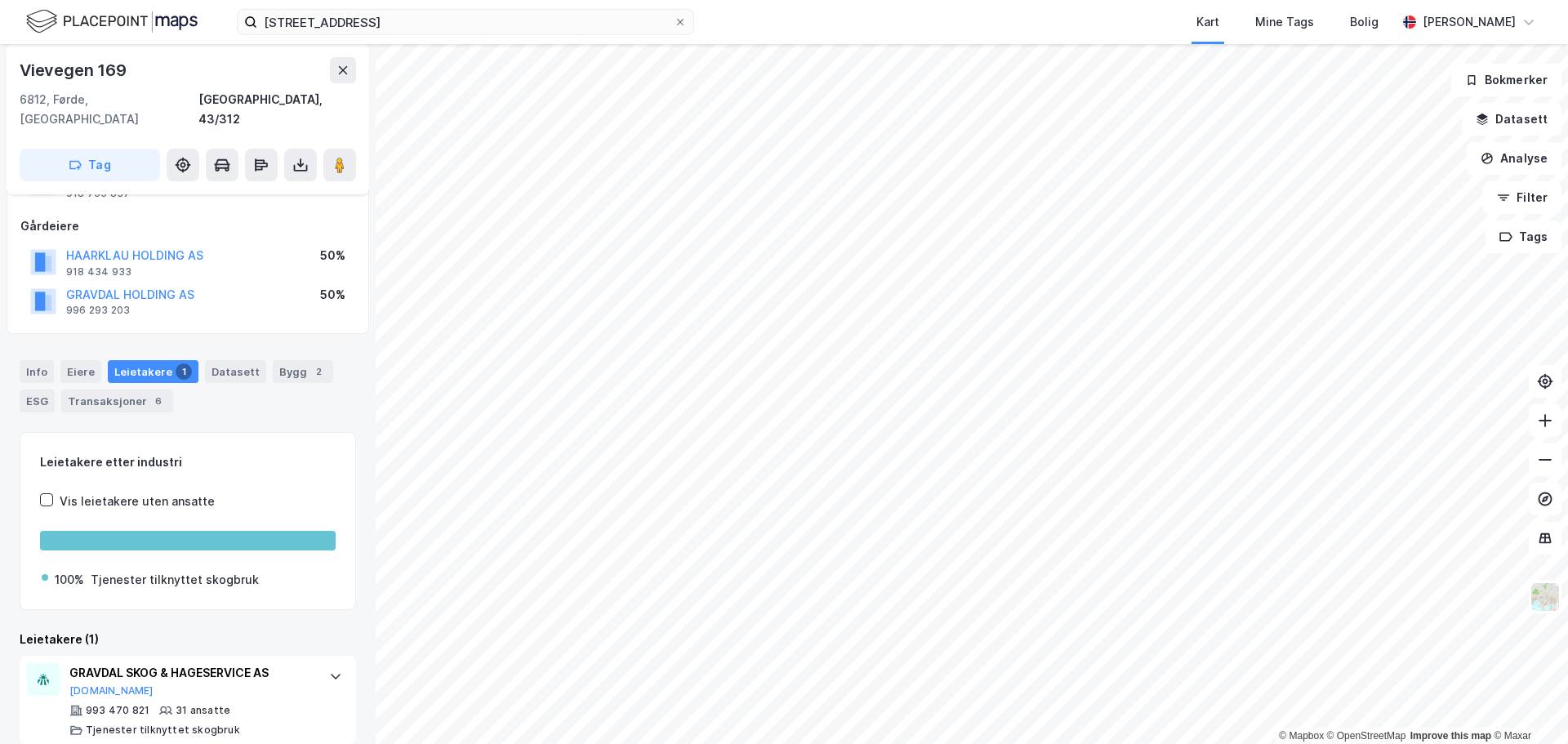
click at [921, 26] on div "[STREET_ADDRESS] Kart Mine Tags Bolig [PERSON_NAME] © Mapbox © OpenStreetMap Im…" at bounding box center [784, 372] width 1568 height 744
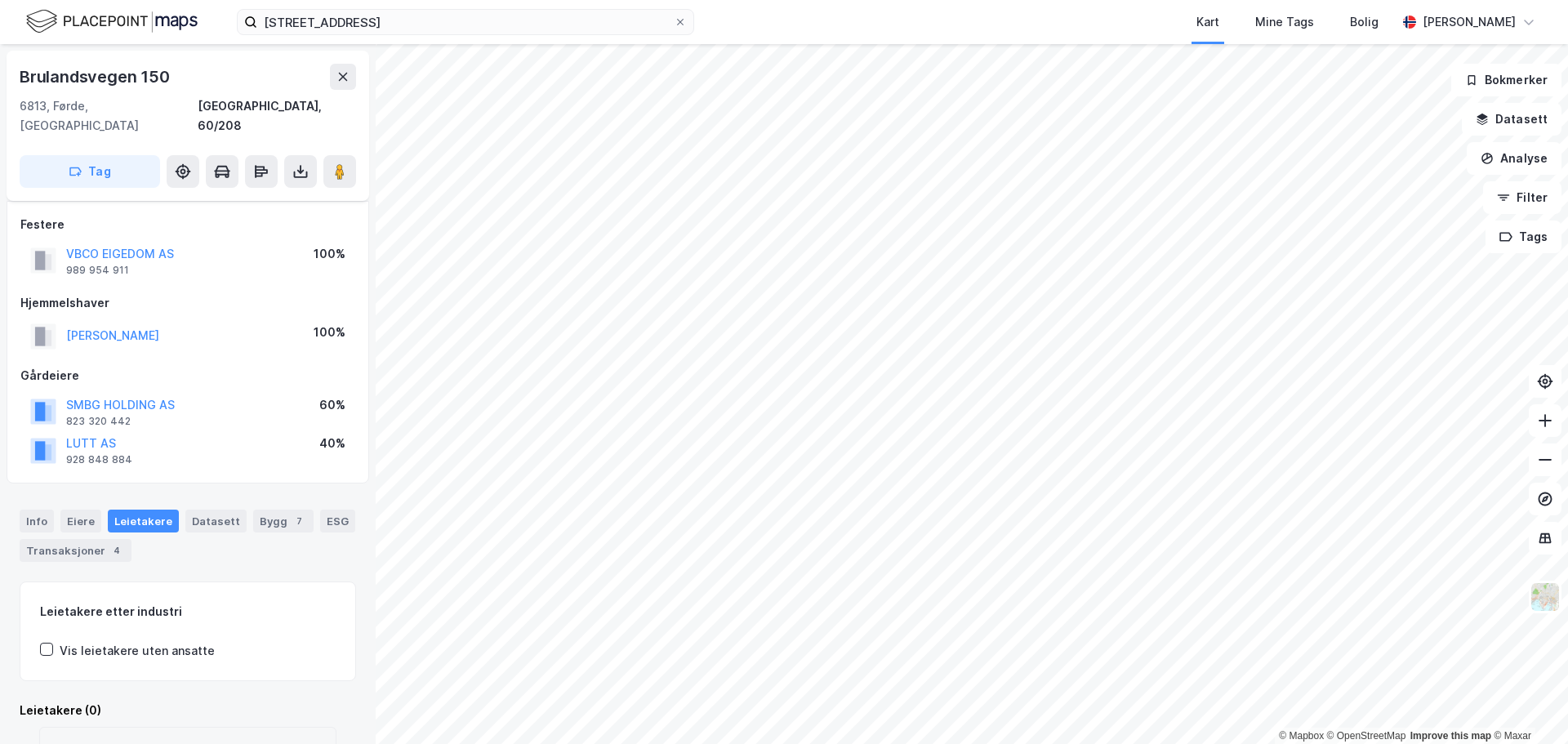
scroll to position [76, 0]
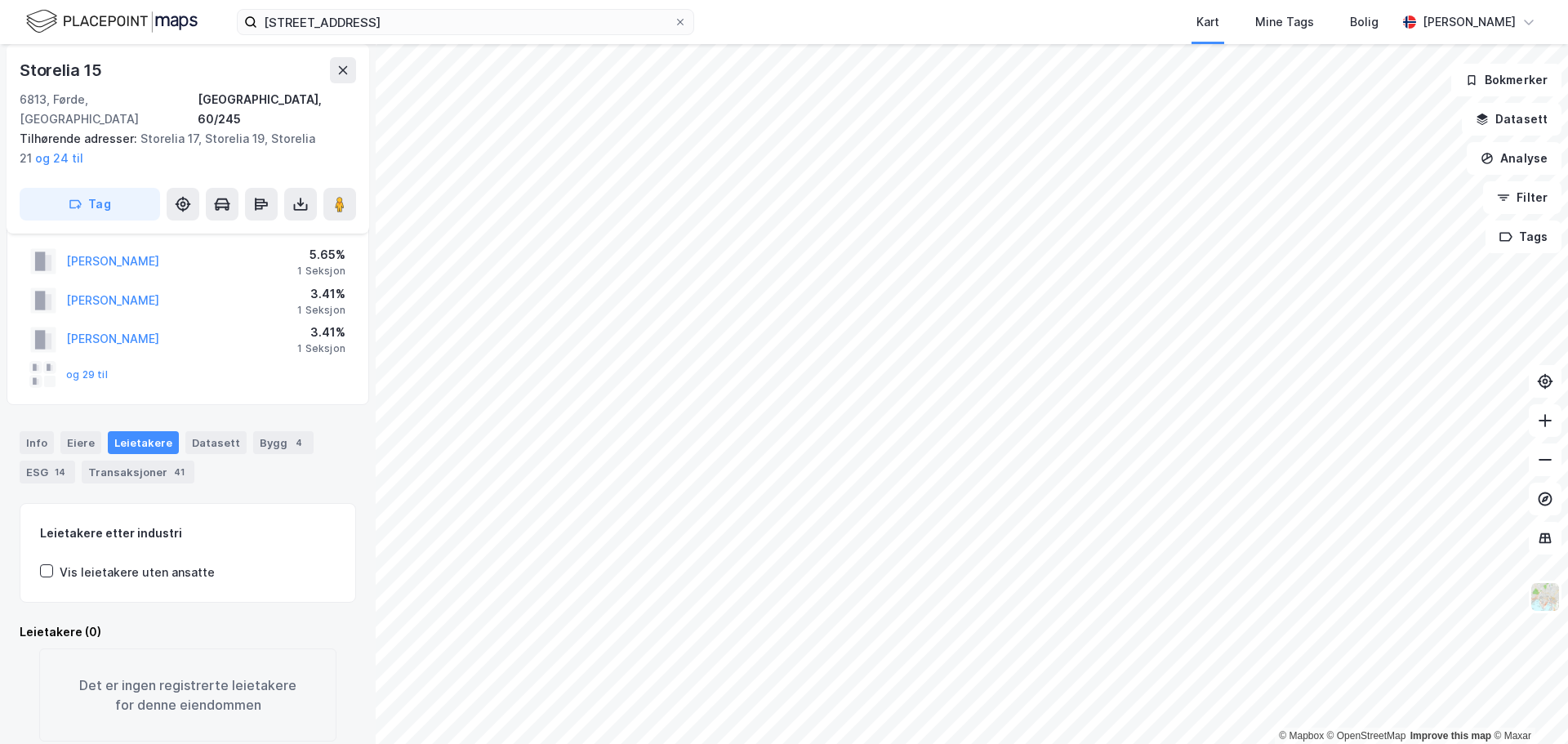
scroll to position [55, 0]
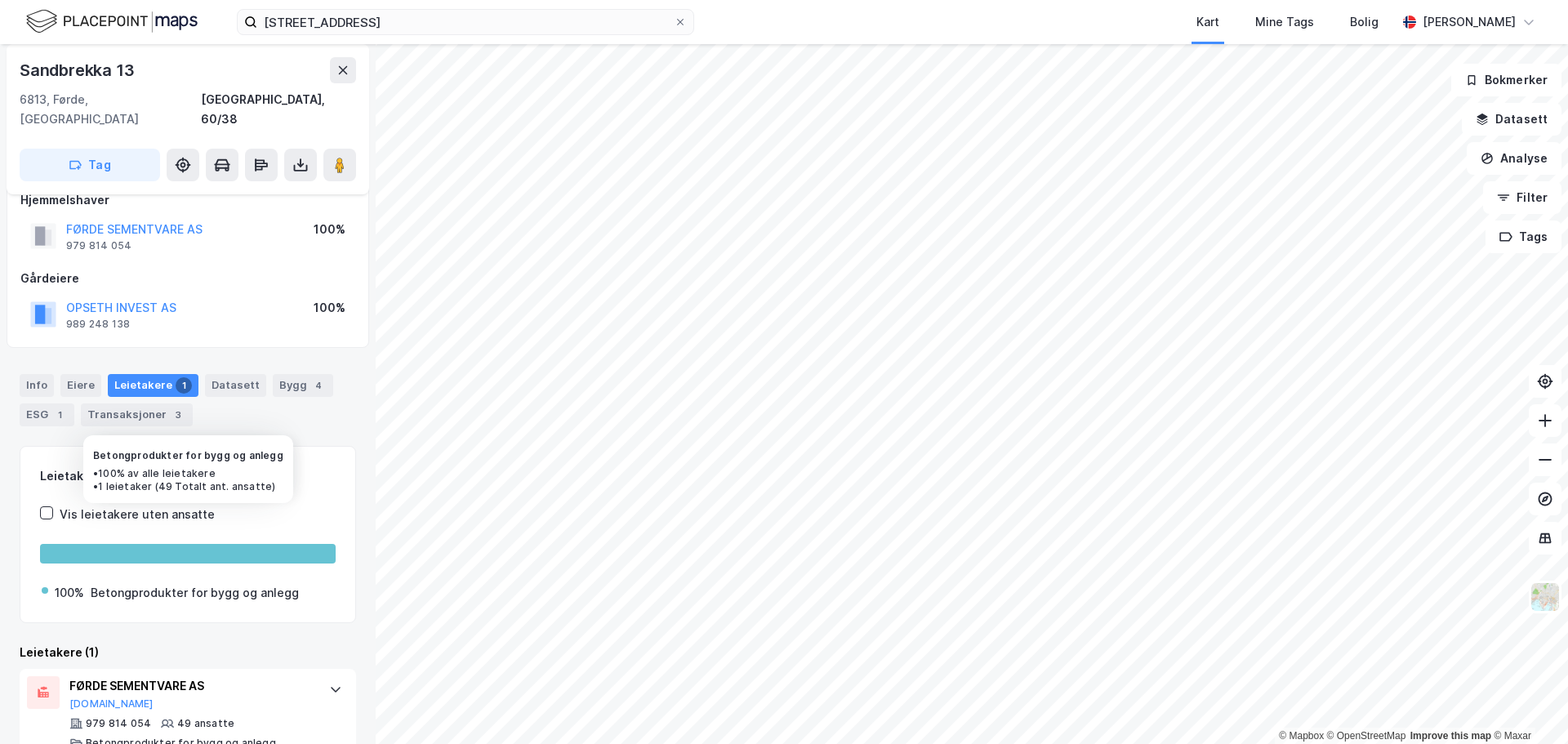
scroll to position [37, 0]
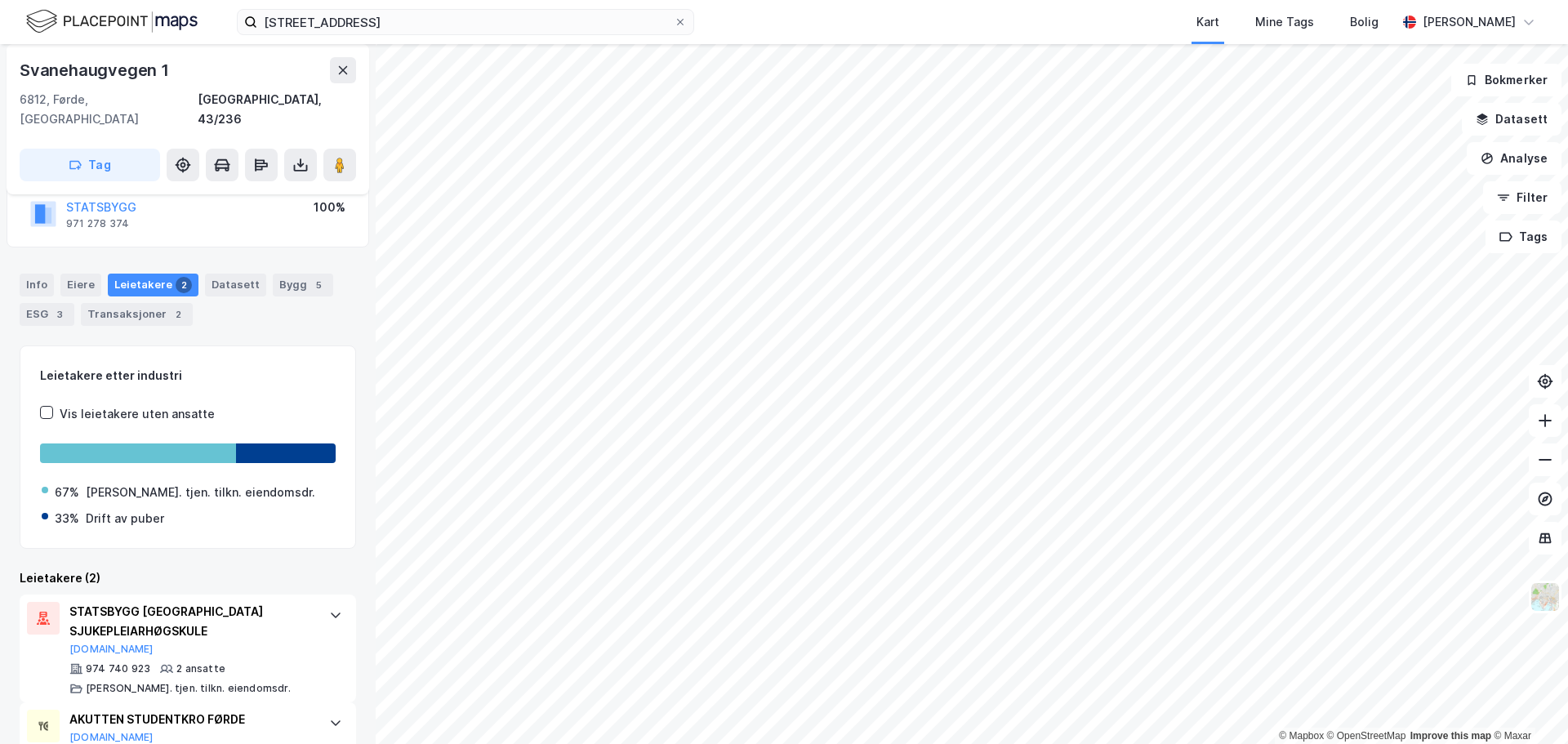
scroll to position [172, 0]
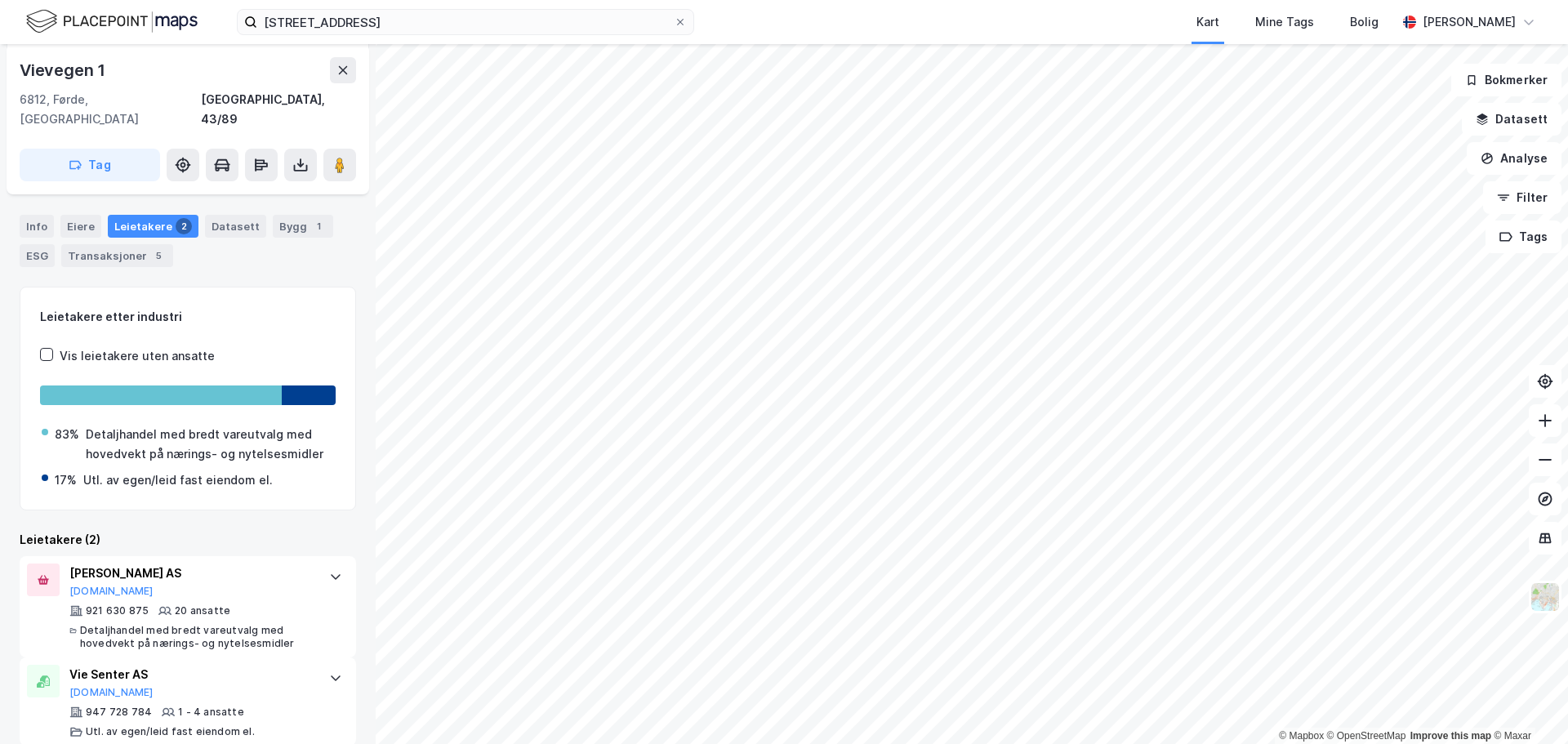
scroll to position [263, 0]
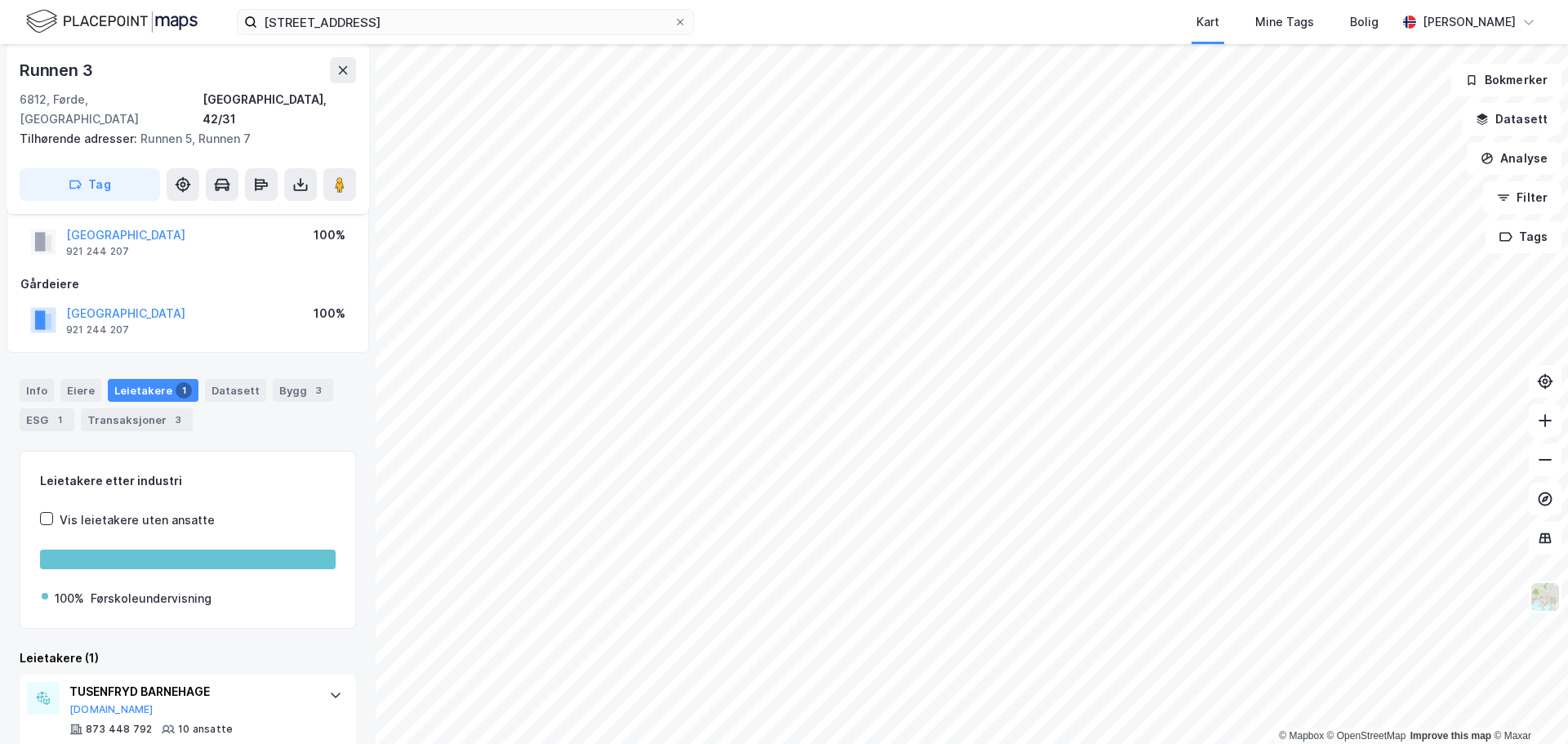
scroll to position [57, 0]
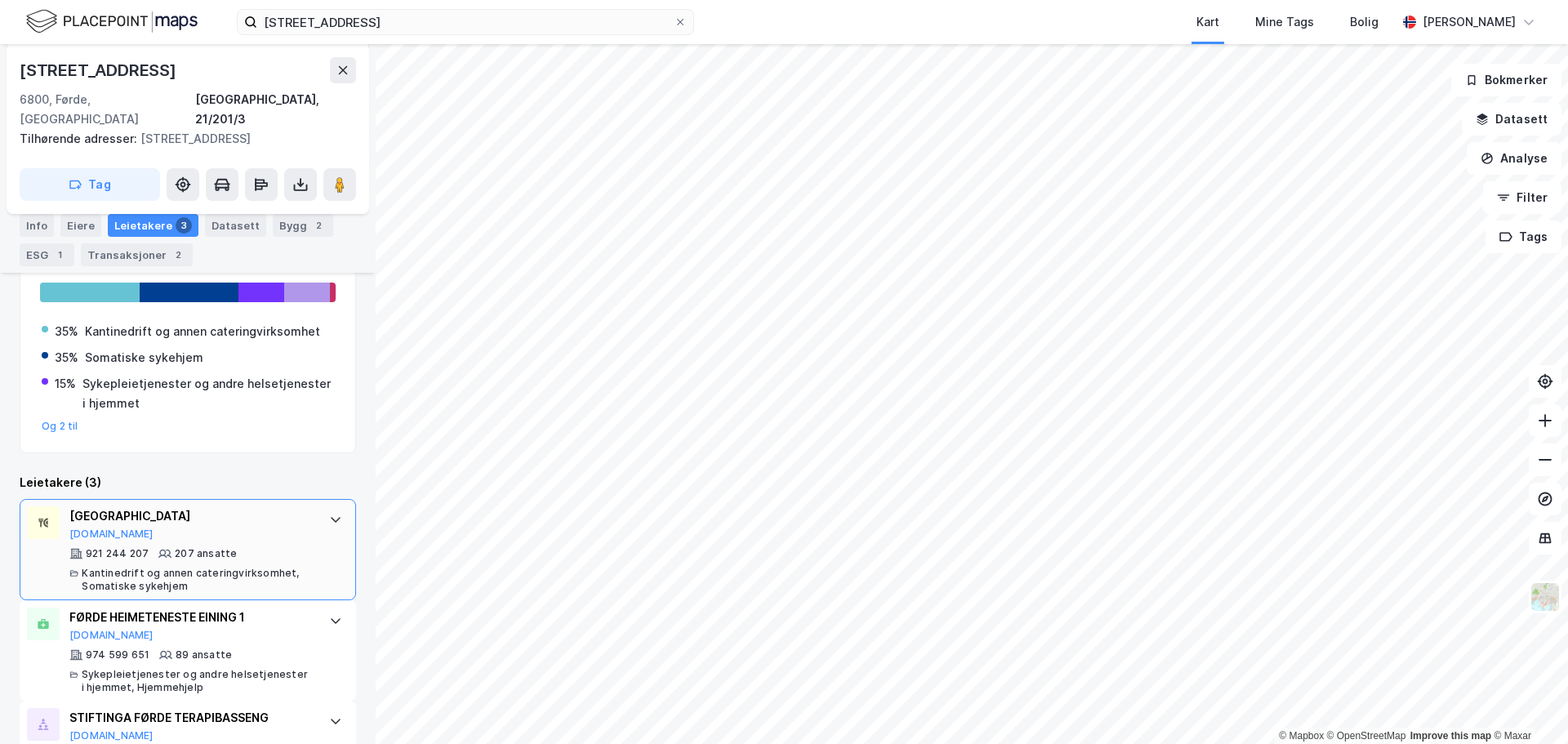
scroll to position [431, 0]
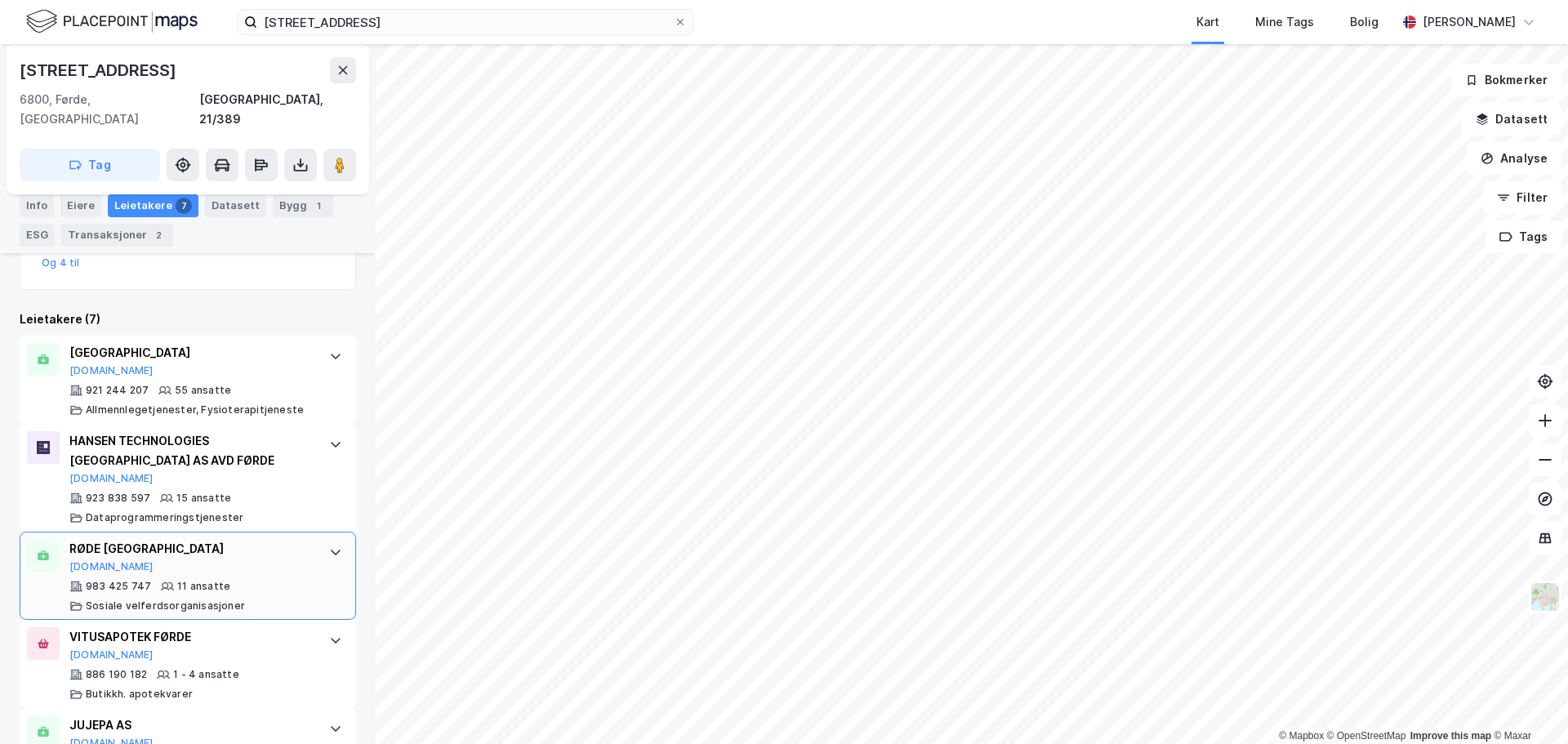
scroll to position [348, 0]
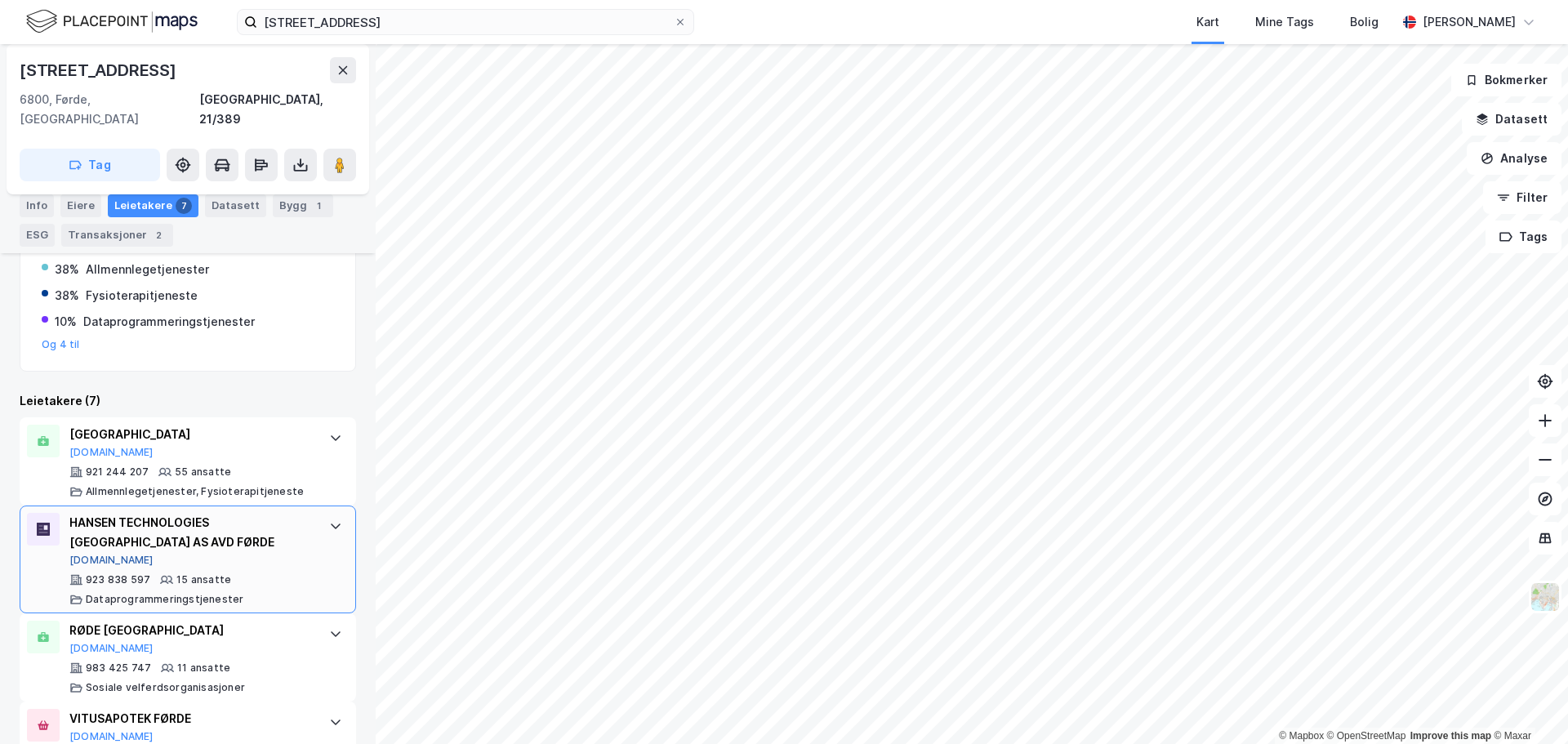
click at [98, 554] on button "[DOMAIN_NAME]" at bounding box center [112, 561] width 84 height 13
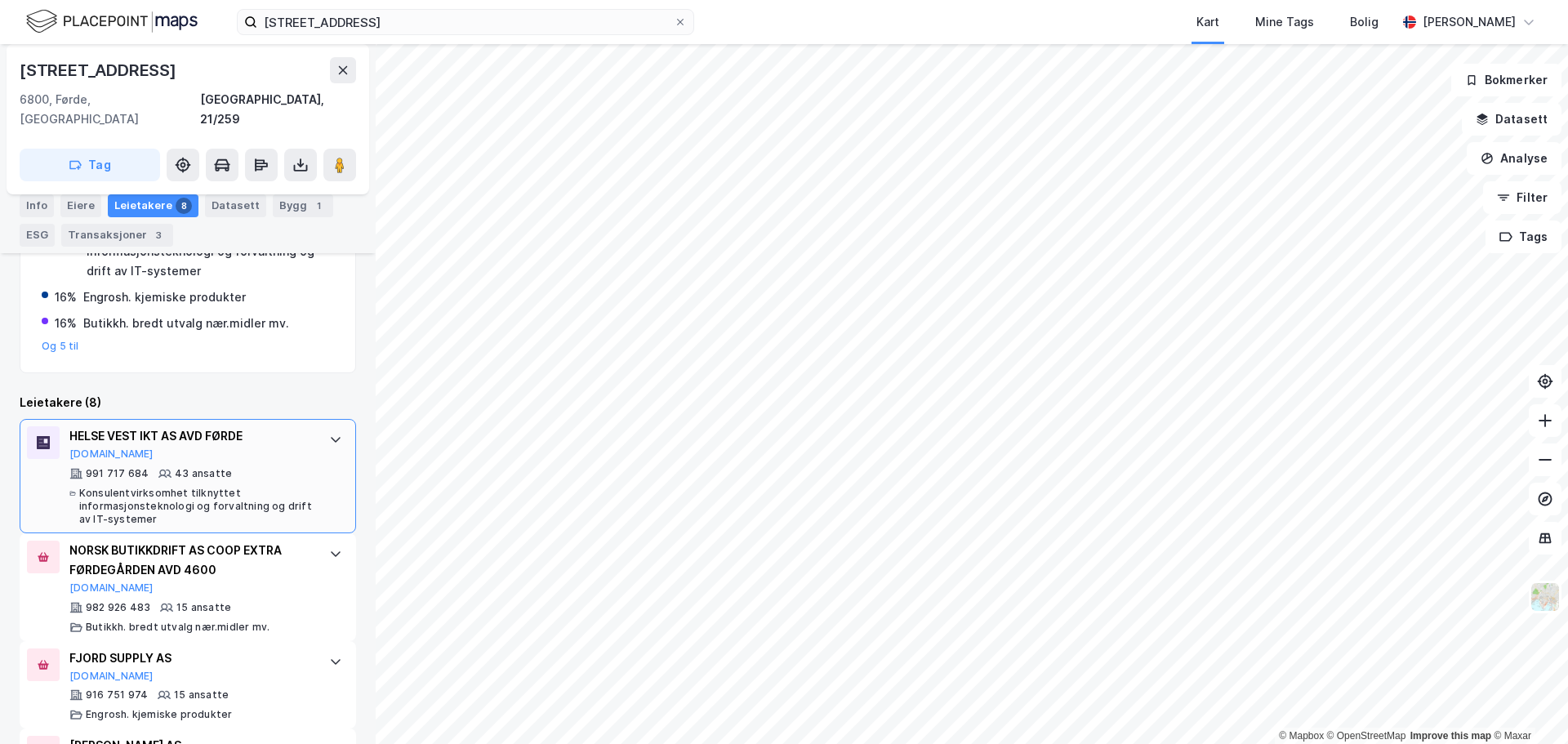
scroll to position [408, 0]
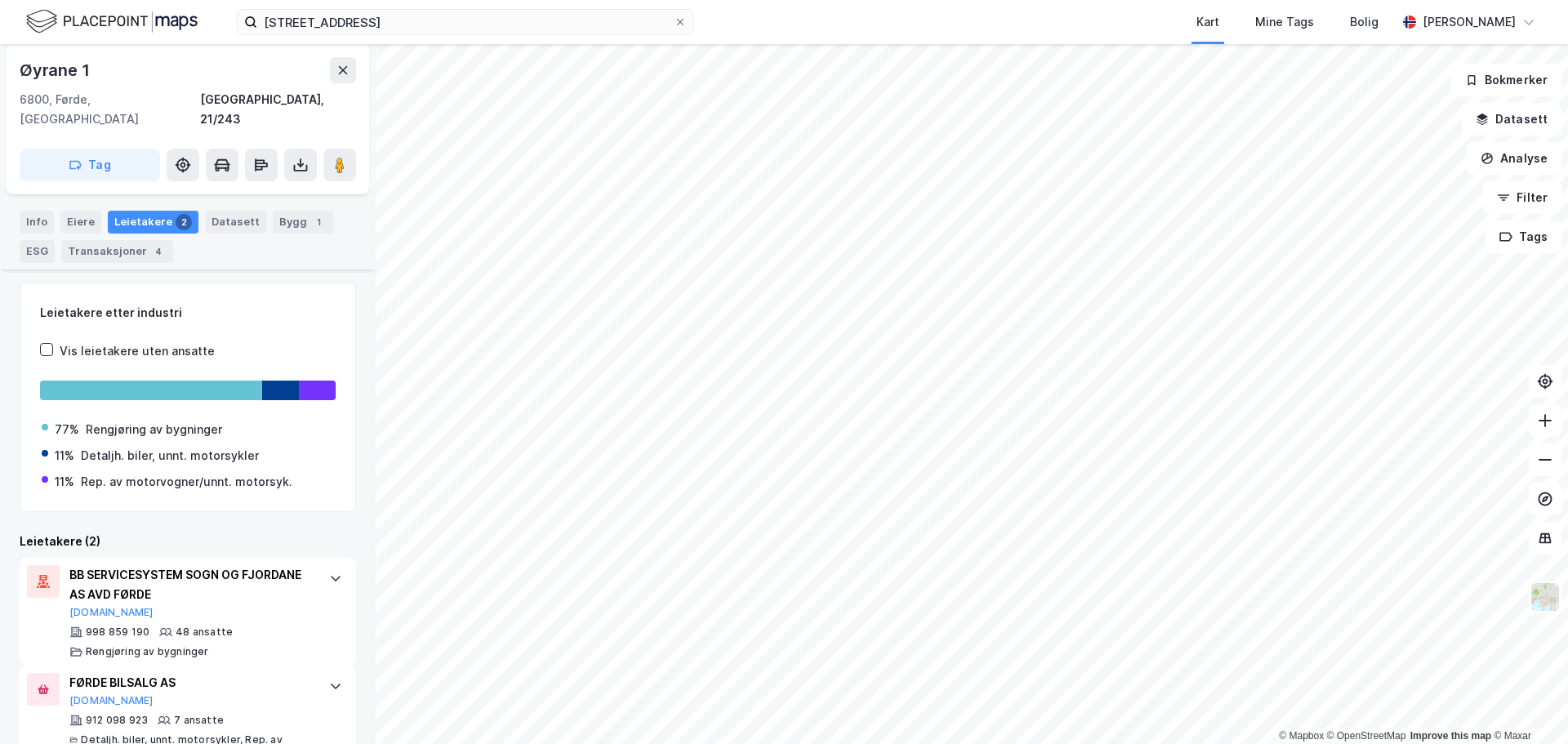
scroll to position [211, 0]
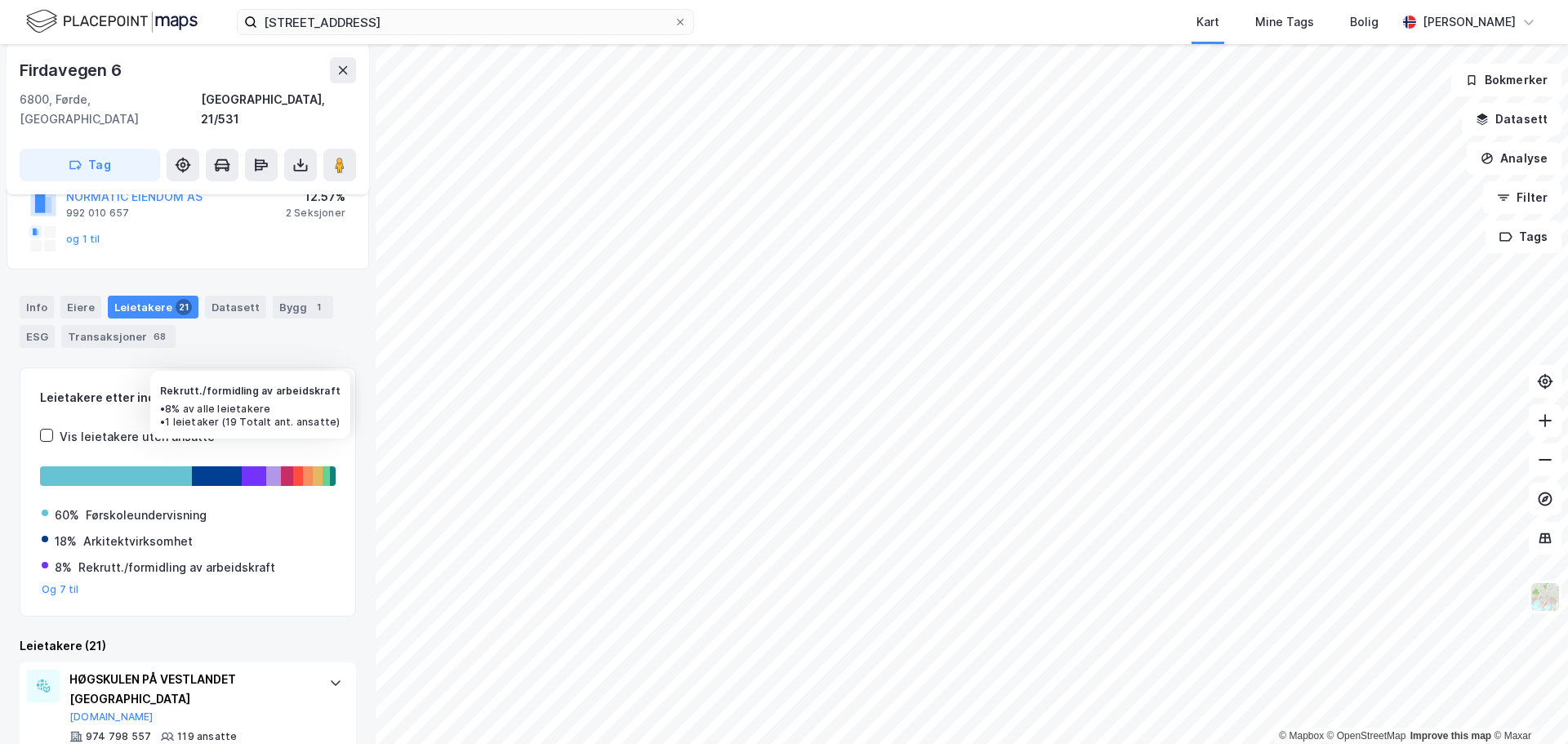
scroll to position [298, 0]
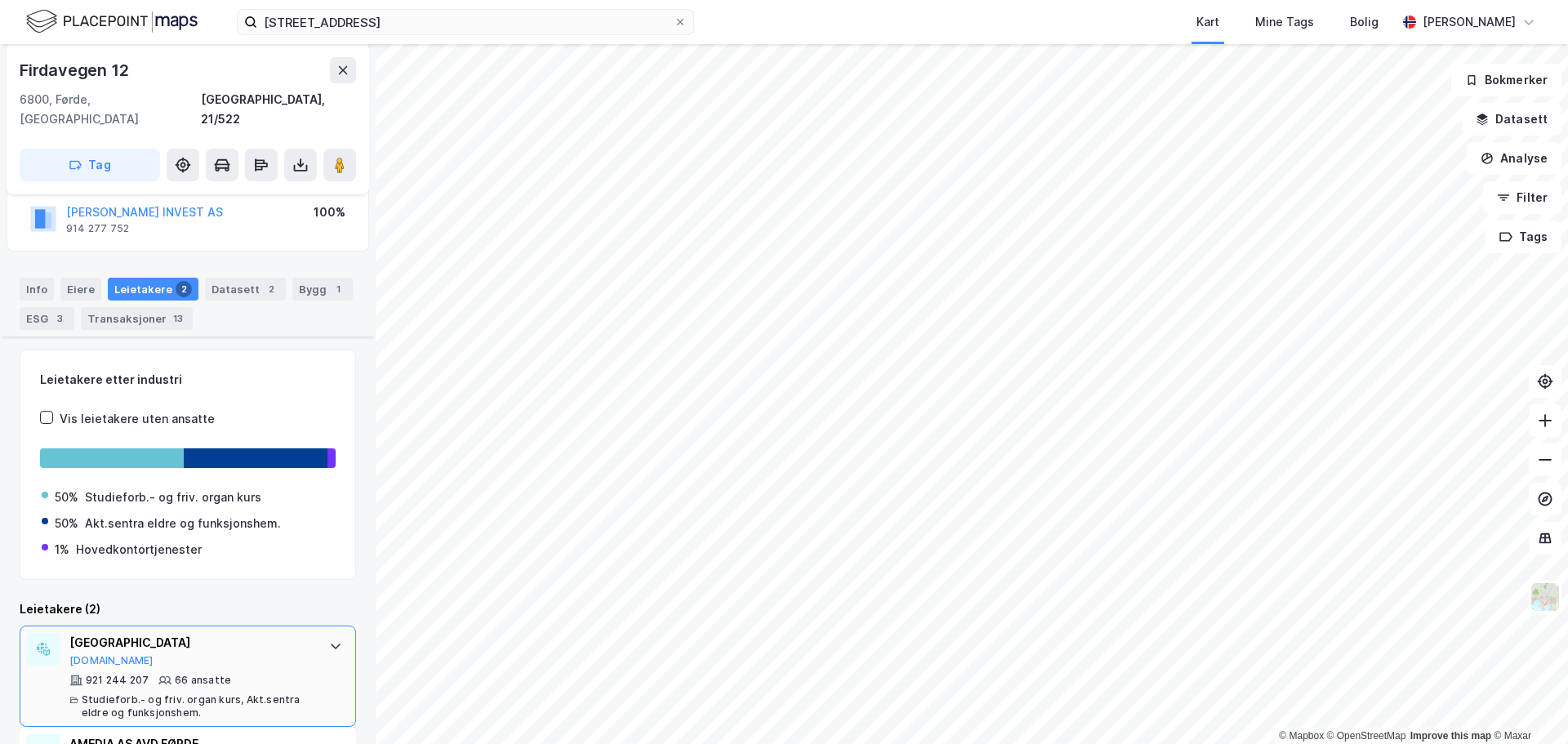
scroll to position [297, 0]
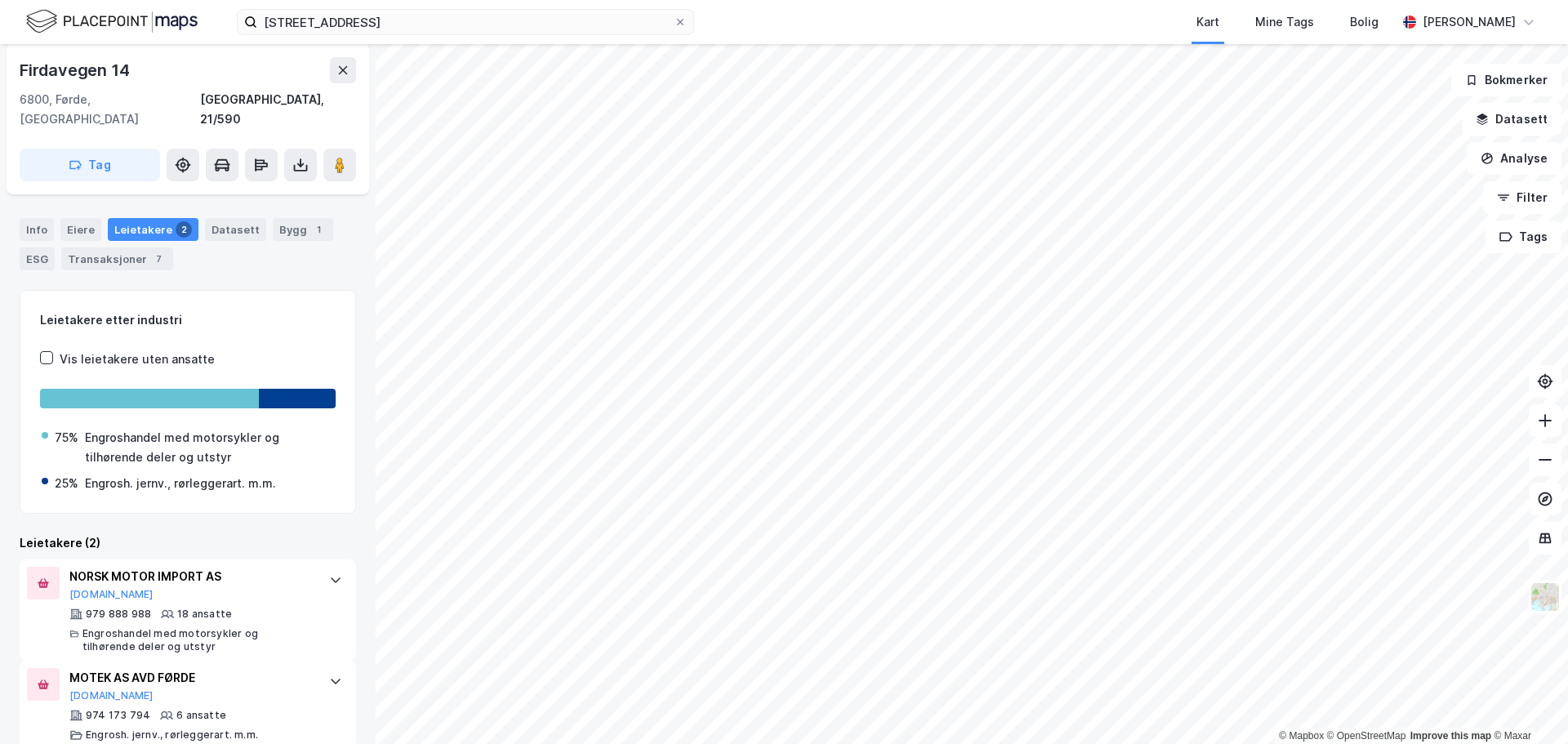
scroll to position [290, 0]
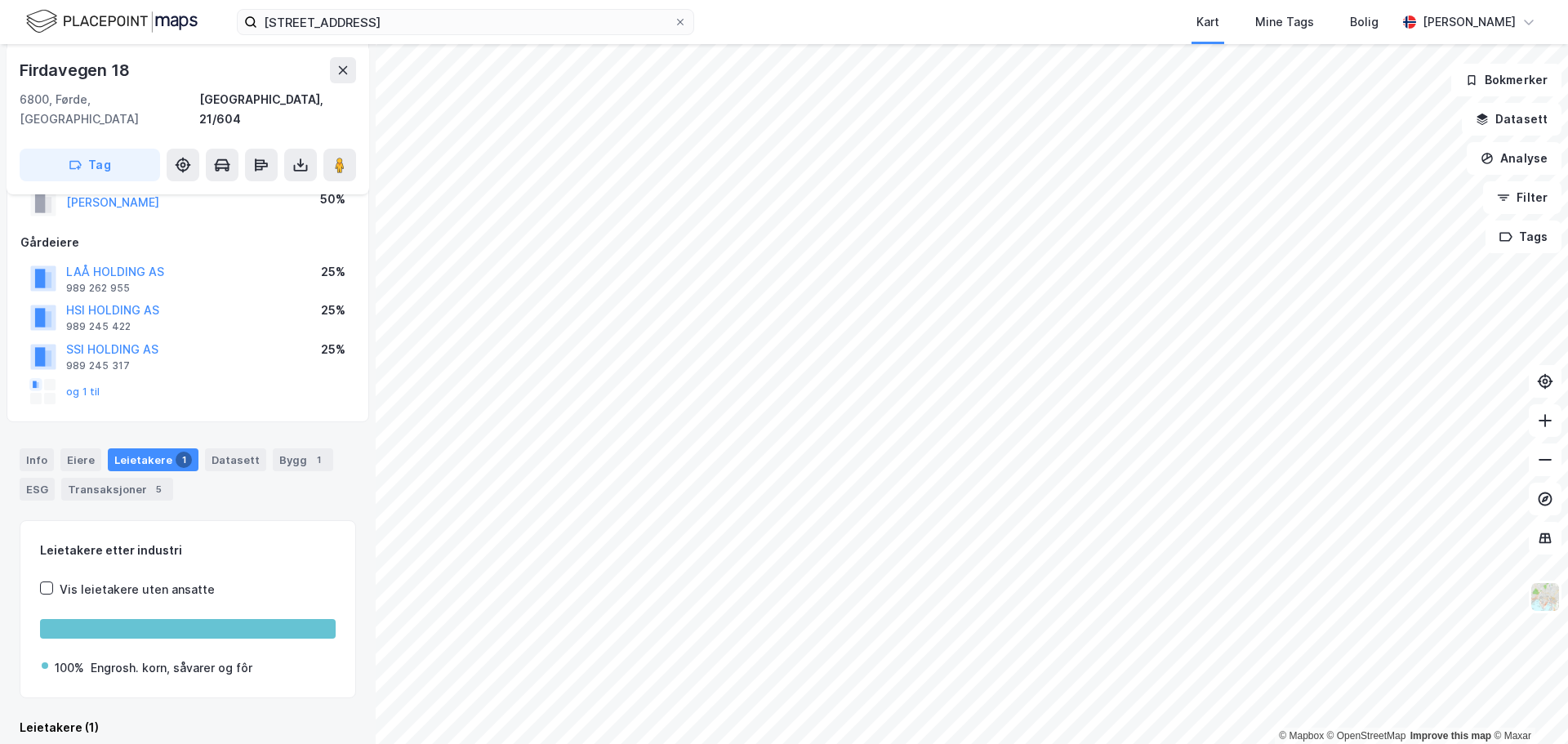
scroll to position [255, 0]
